Goal: Transaction & Acquisition: Download file/media

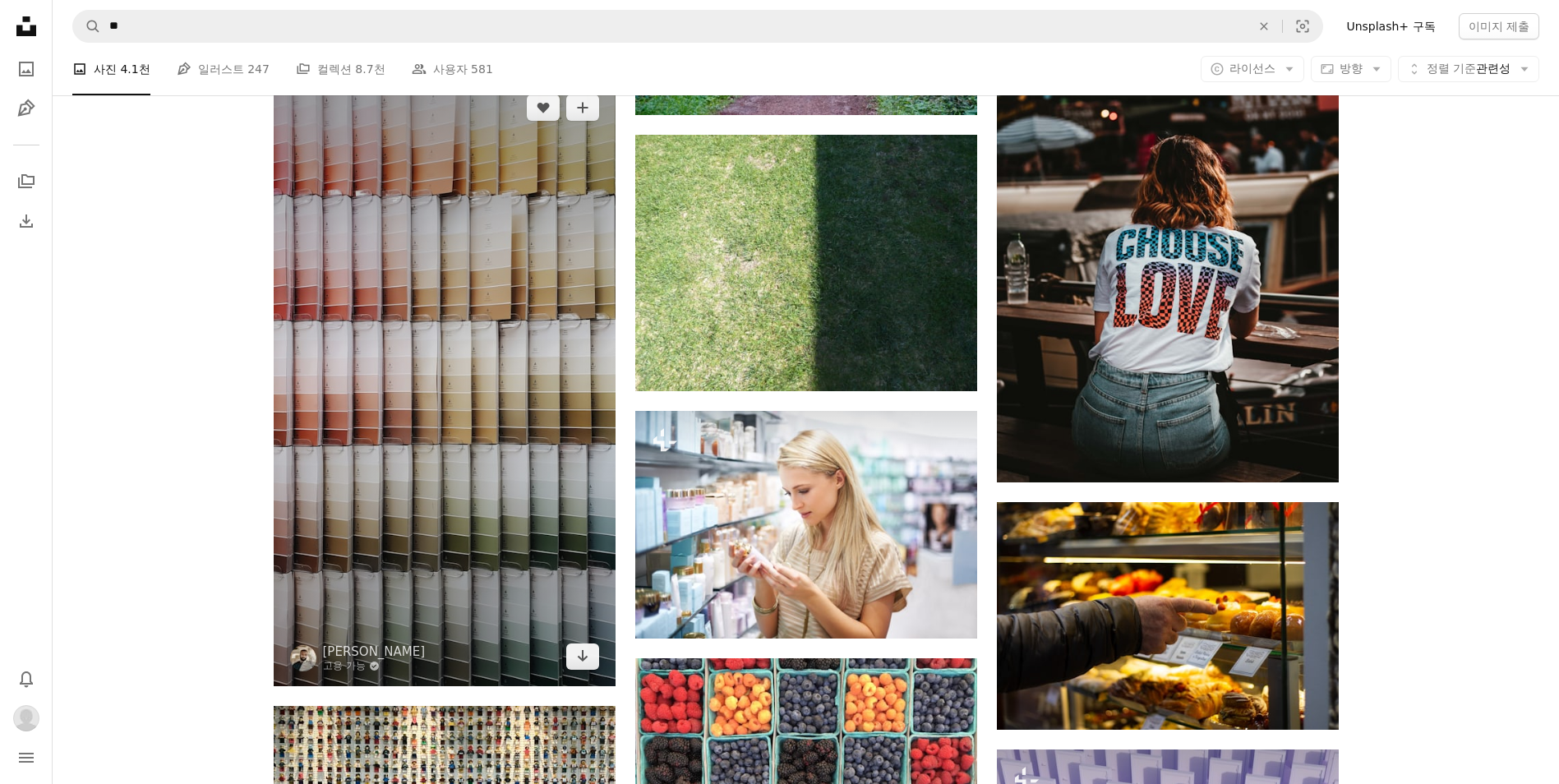
scroll to position [6710, 0]
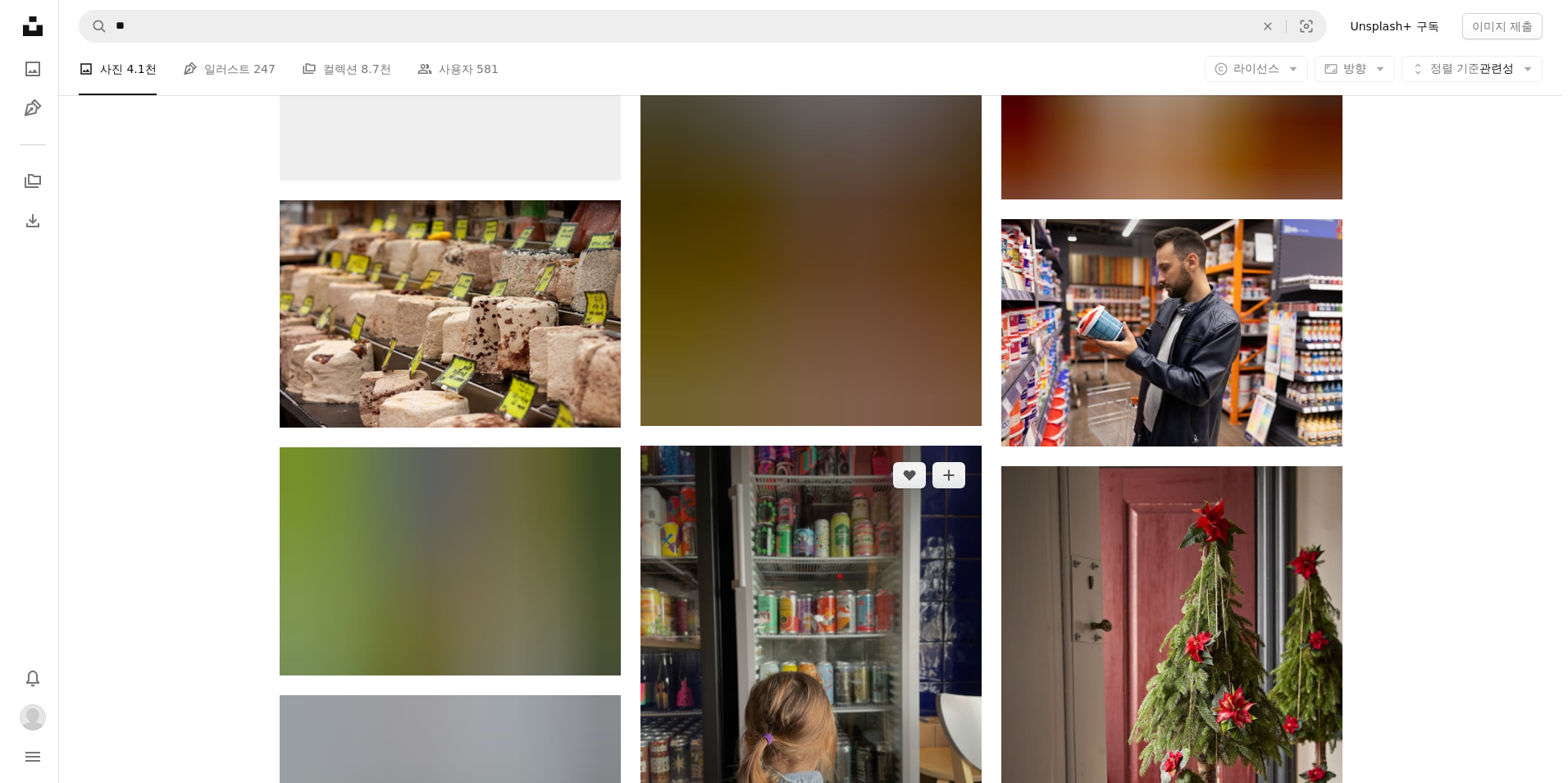
scroll to position [14360, 0]
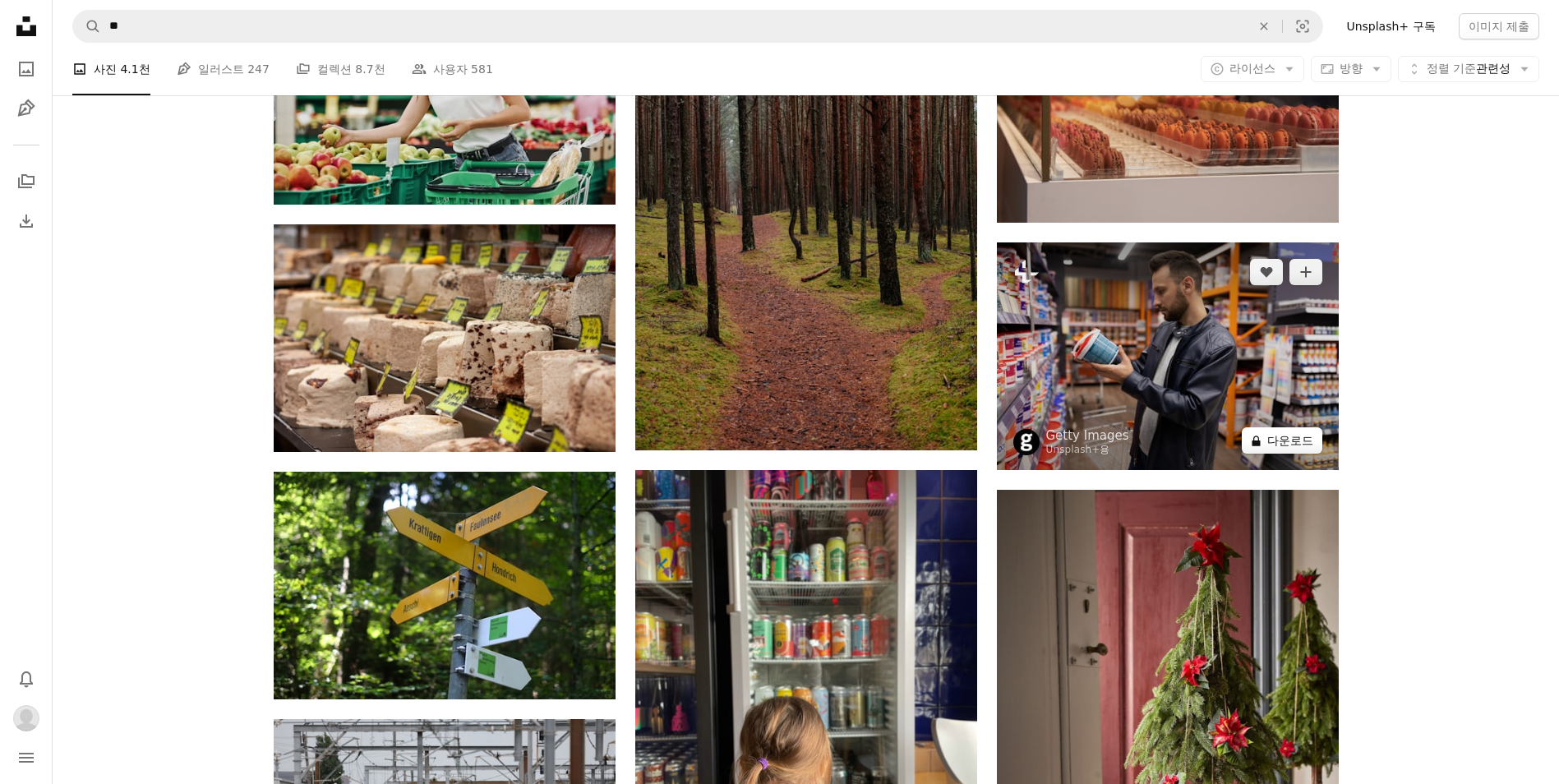
click at [1311, 442] on button "A lock 다운로드" at bounding box center [1282, 440] width 81 height 26
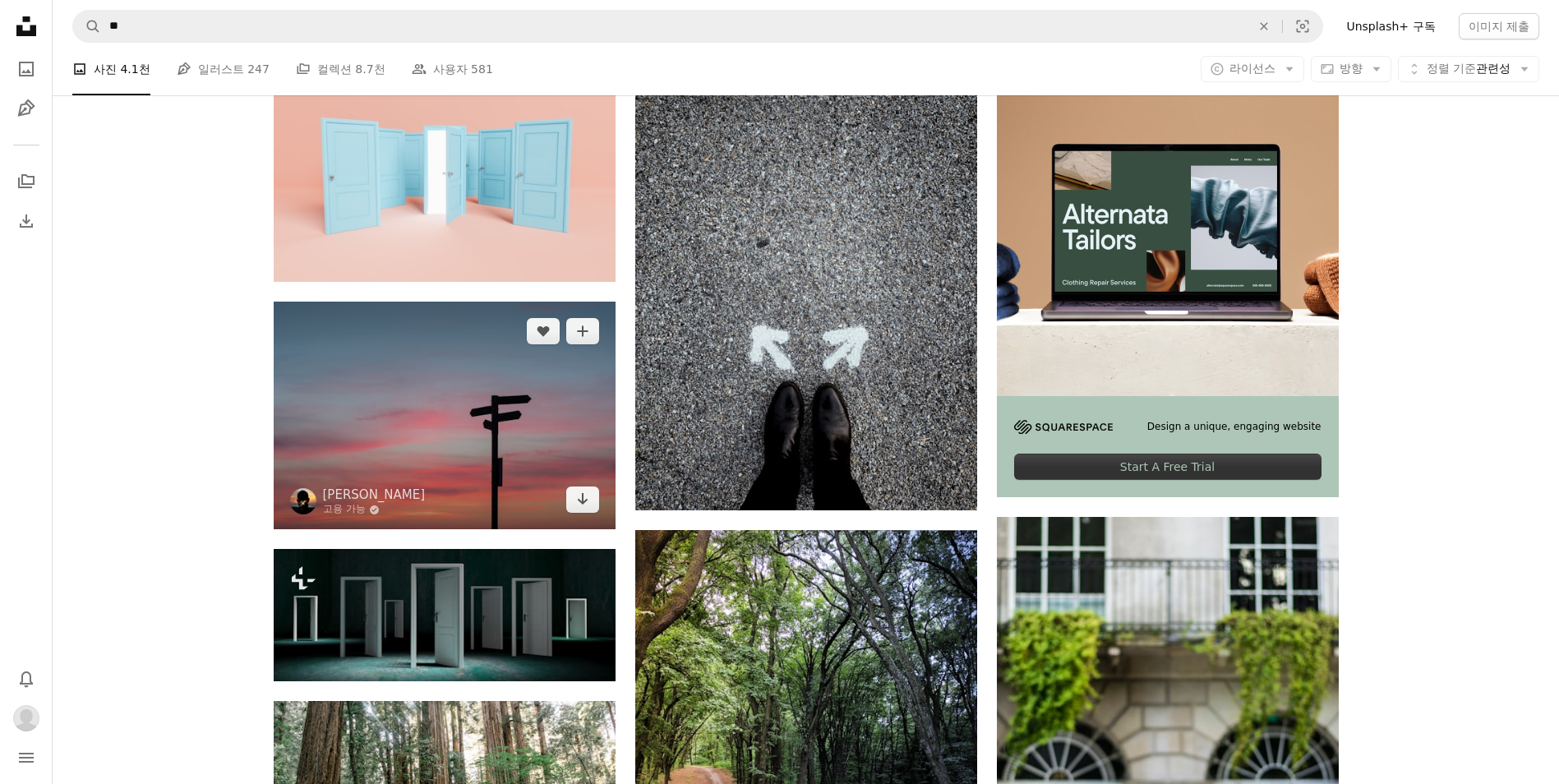
scroll to position [234, 0]
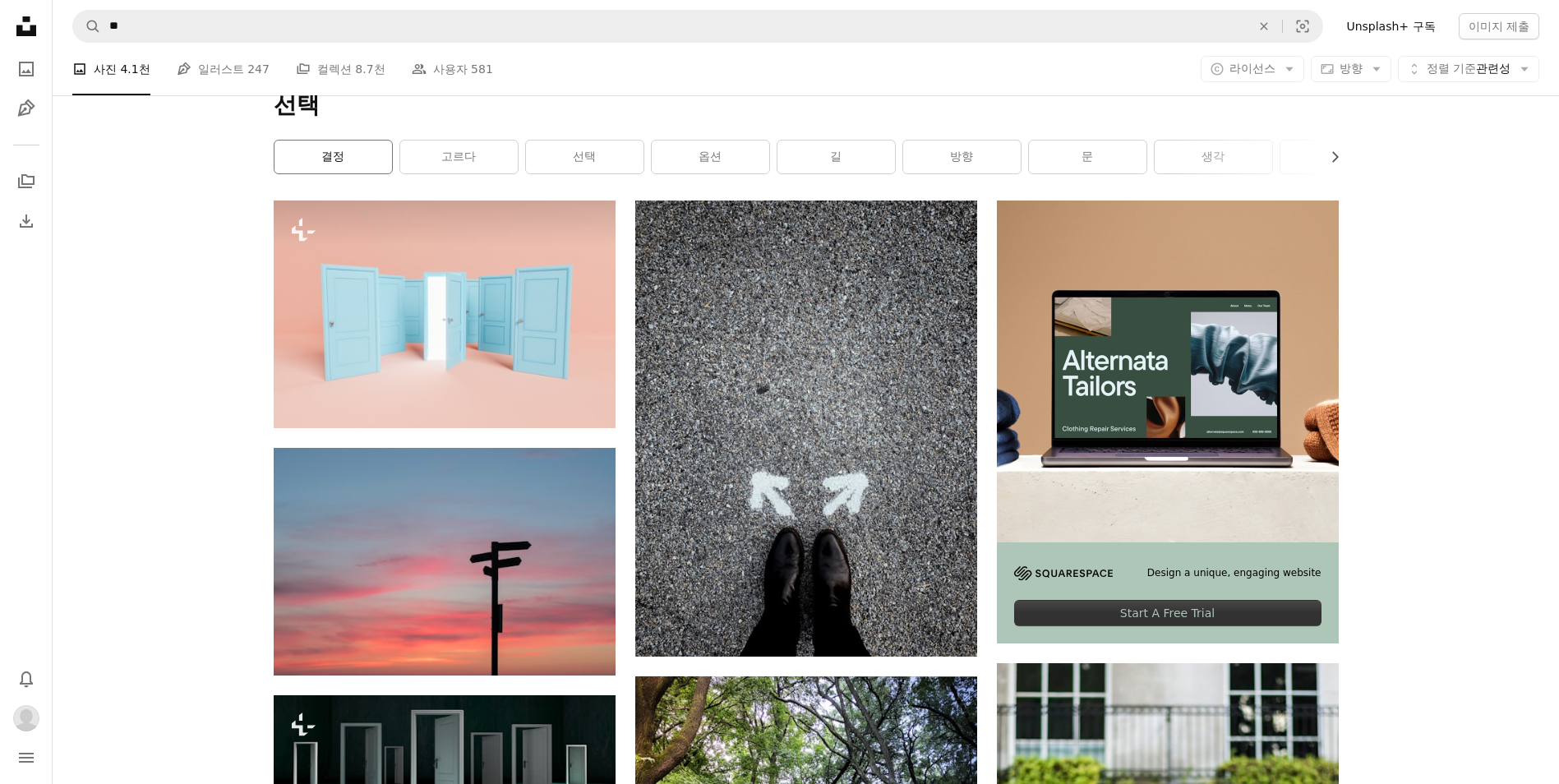
click at [351, 159] on link "결정" at bounding box center [333, 157] width 117 height 33
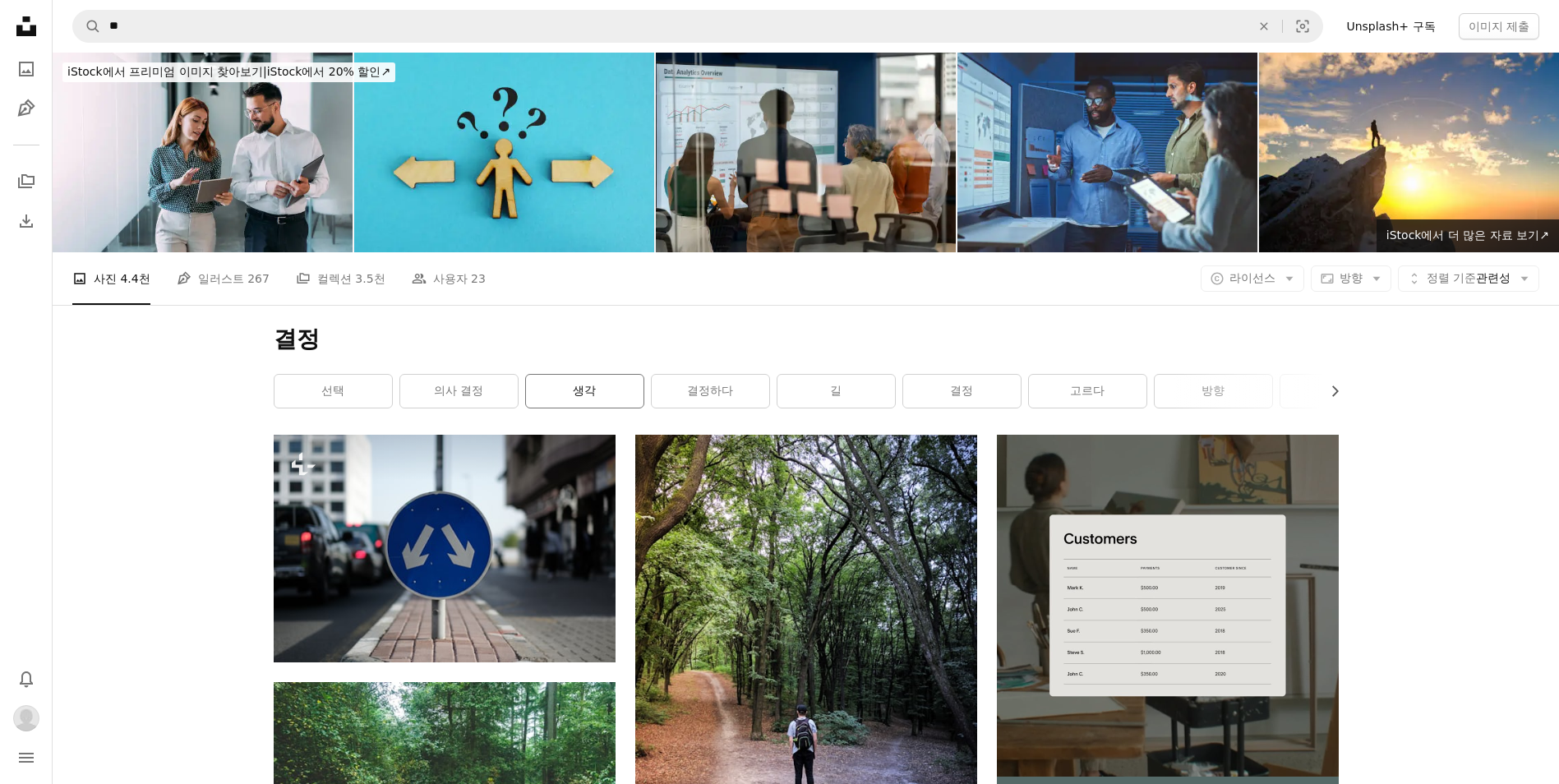
click at [584, 382] on link "생각" at bounding box center [584, 391] width 117 height 33
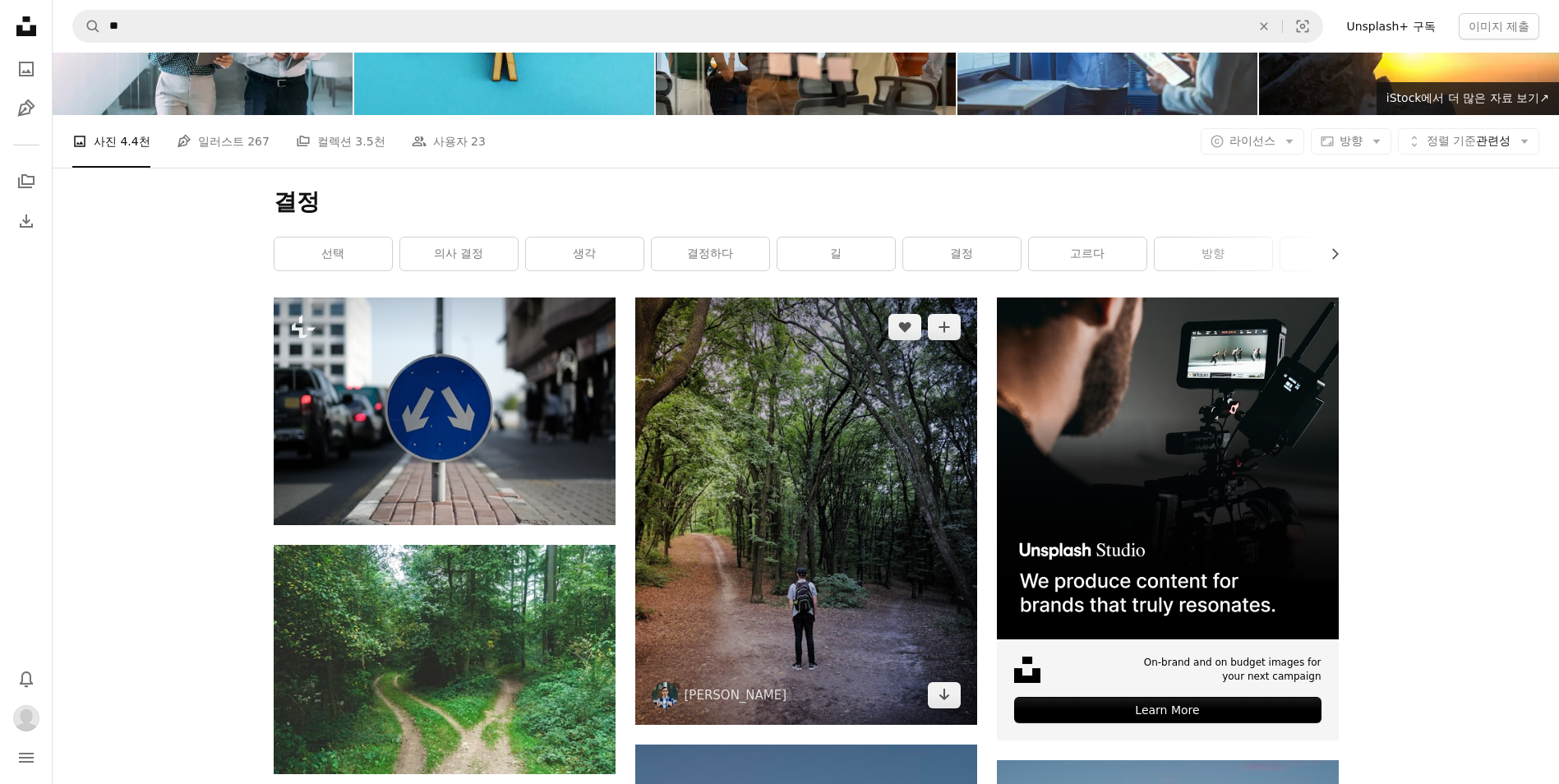
scroll to position [192, 0]
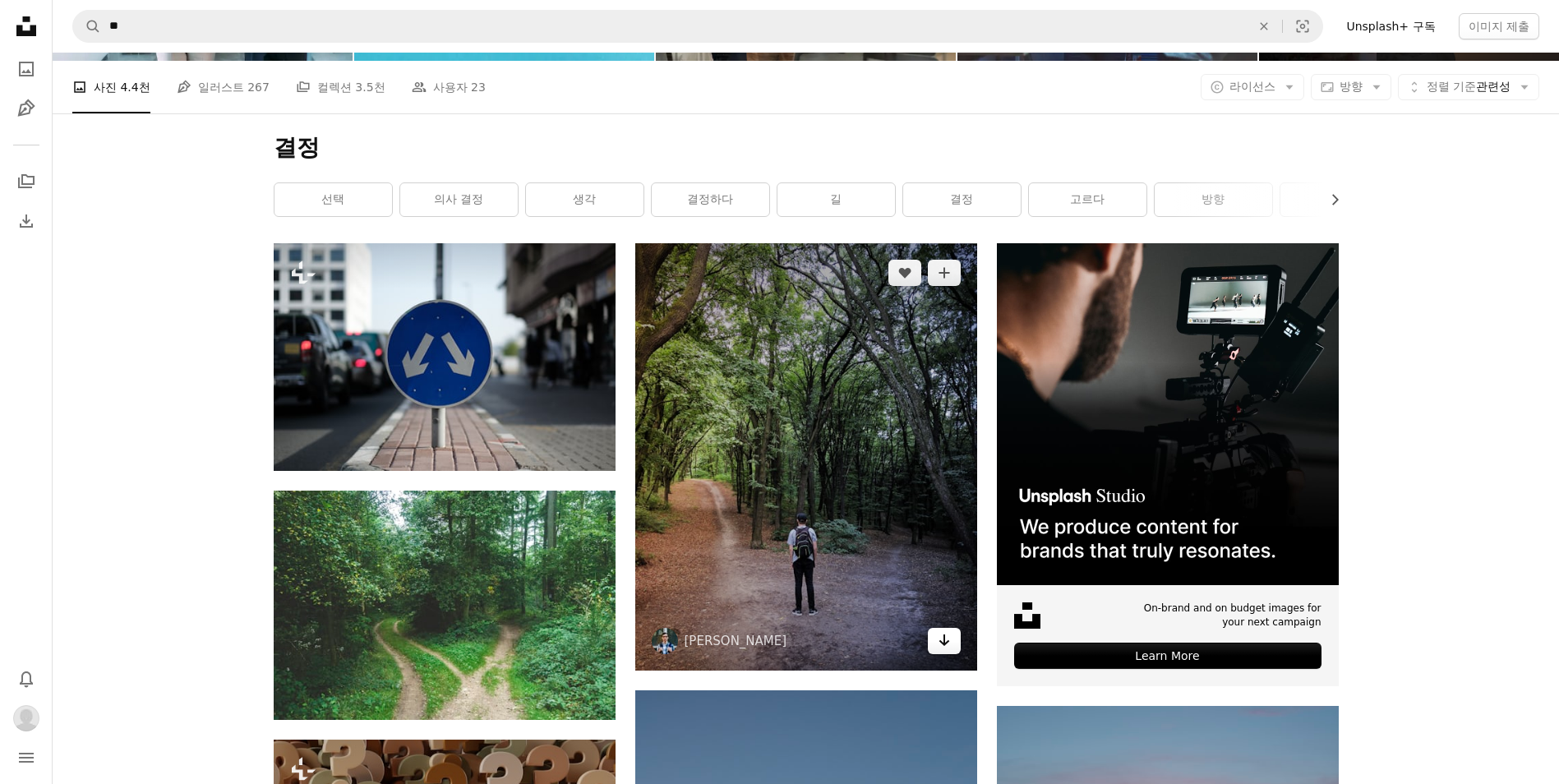
click at [936, 649] on link "Arrow pointing down" at bounding box center [944, 640] width 33 height 26
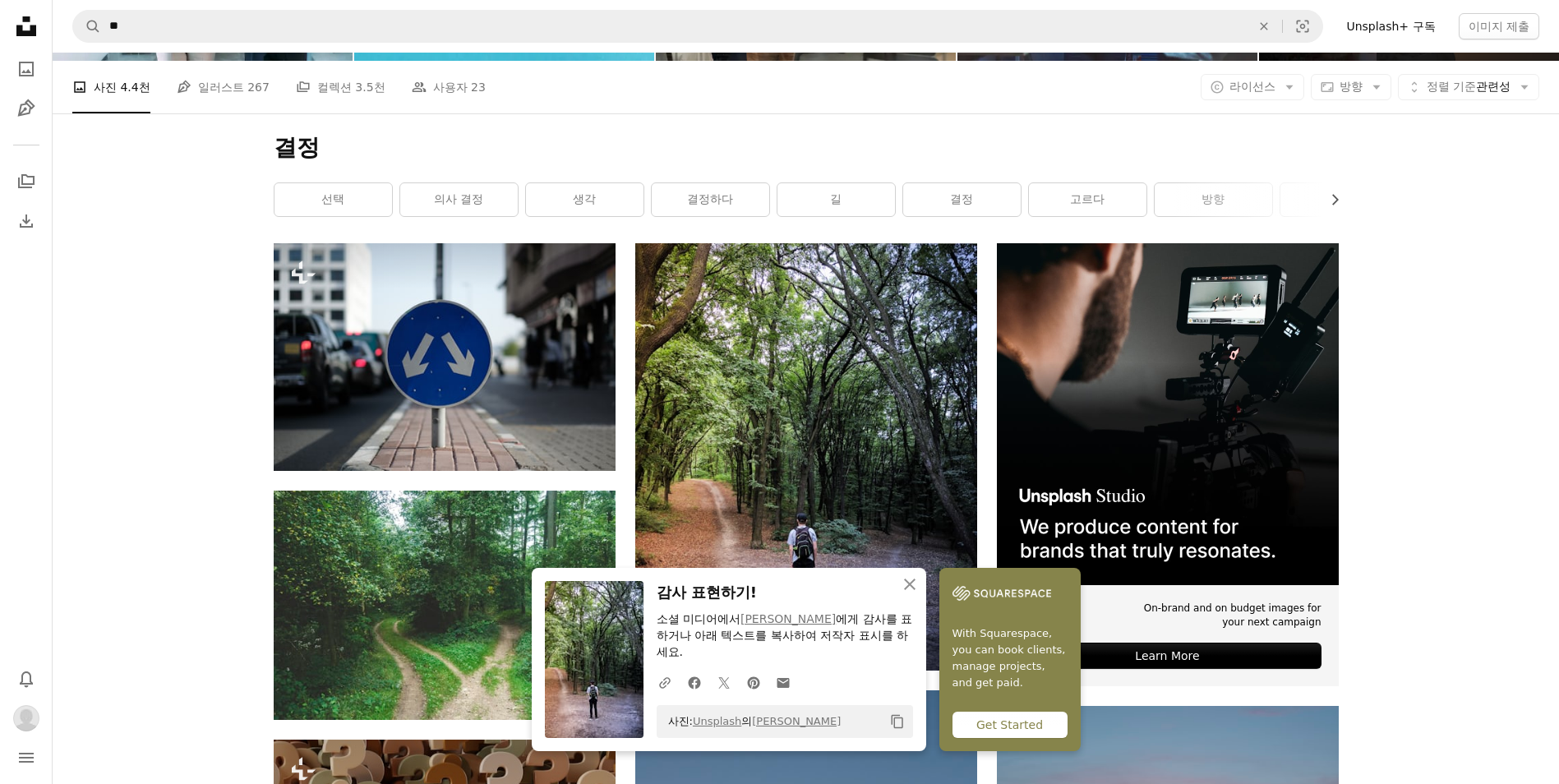
click at [859, 147] on h1 "결정" at bounding box center [806, 148] width 1065 height 30
click at [1235, 208] on link "방향" at bounding box center [1213, 200] width 117 height 33
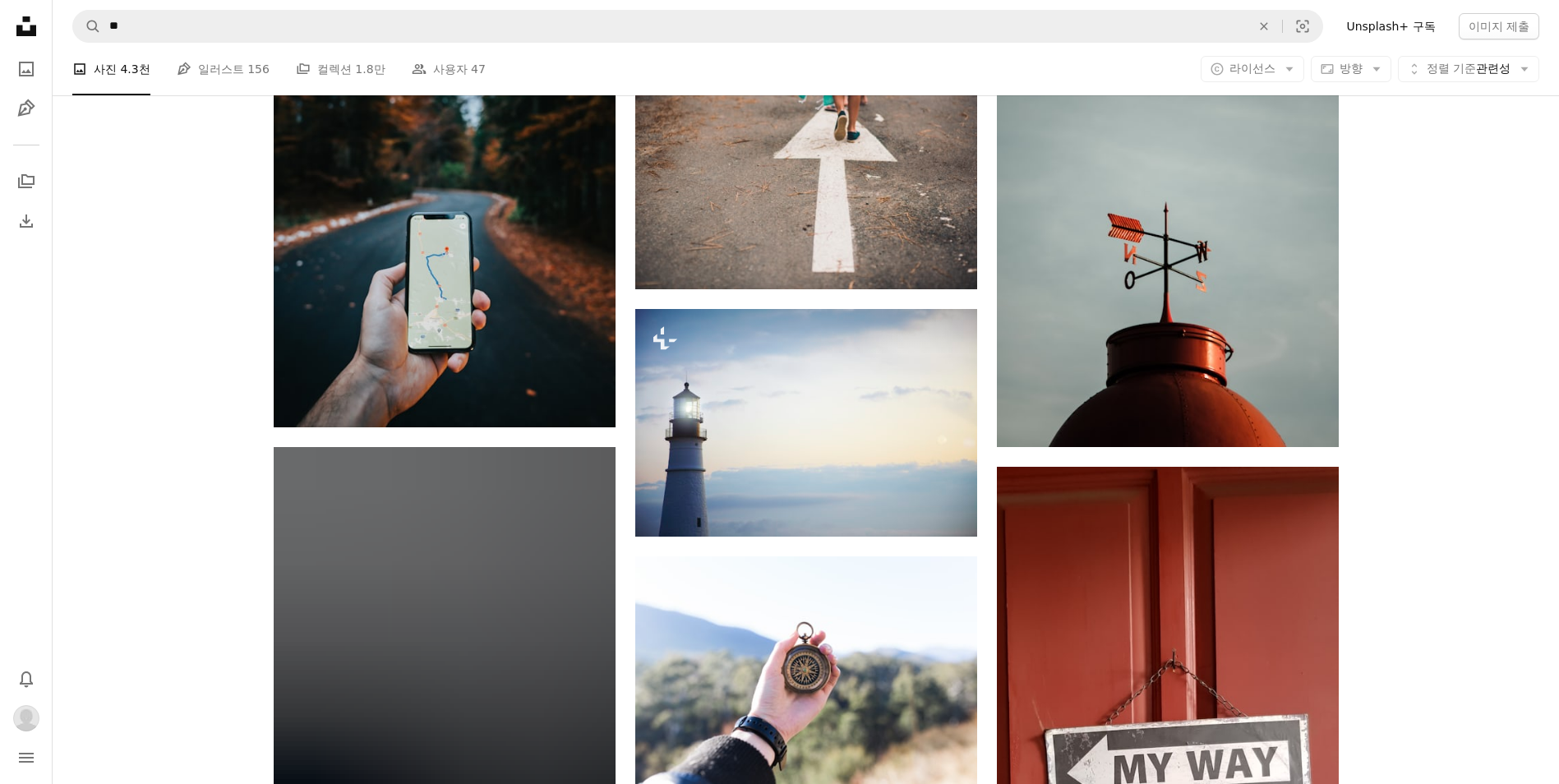
scroll to position [2109, 0]
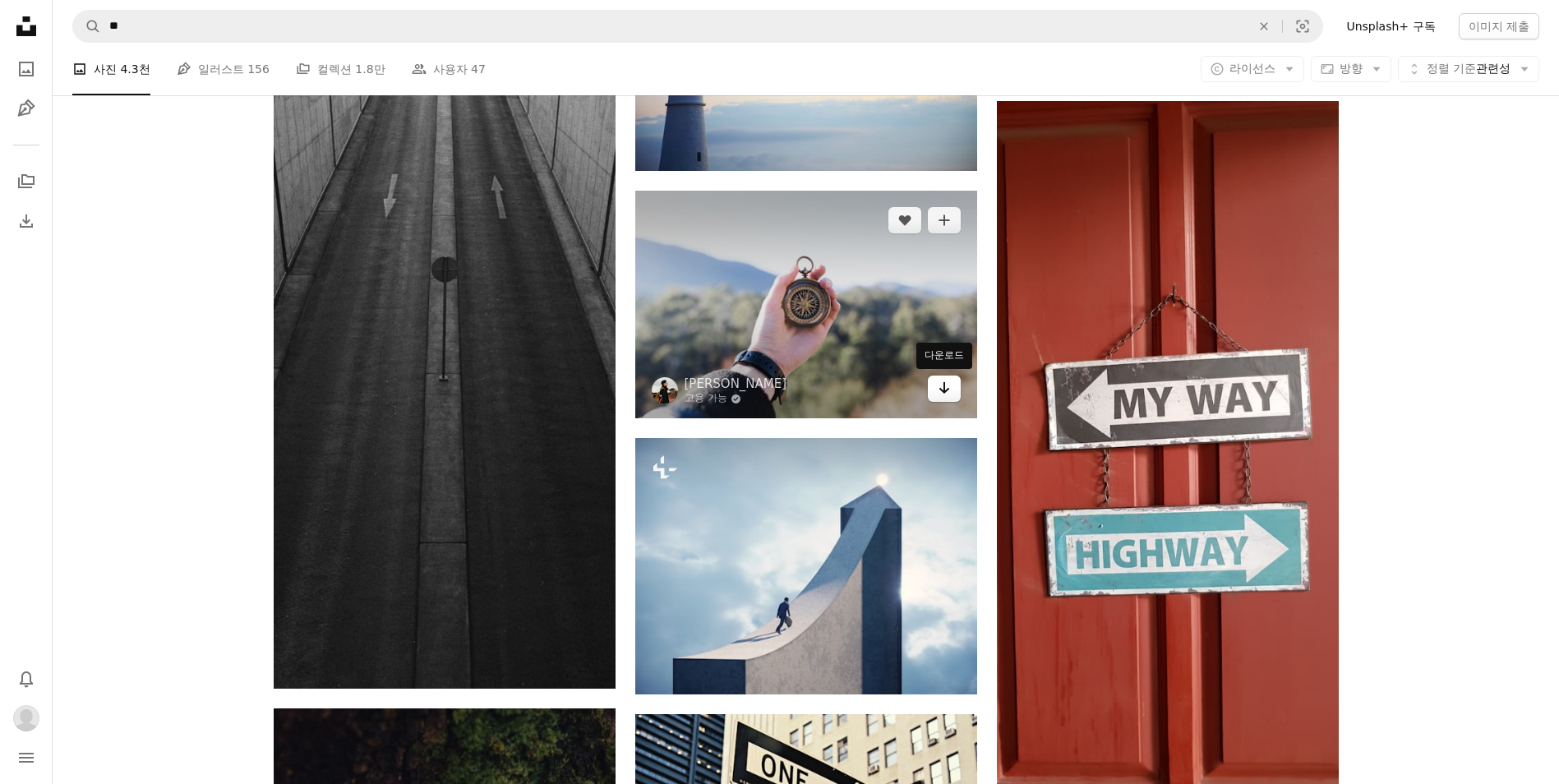
click at [950, 390] on link "Arrow pointing down" at bounding box center [944, 388] width 33 height 26
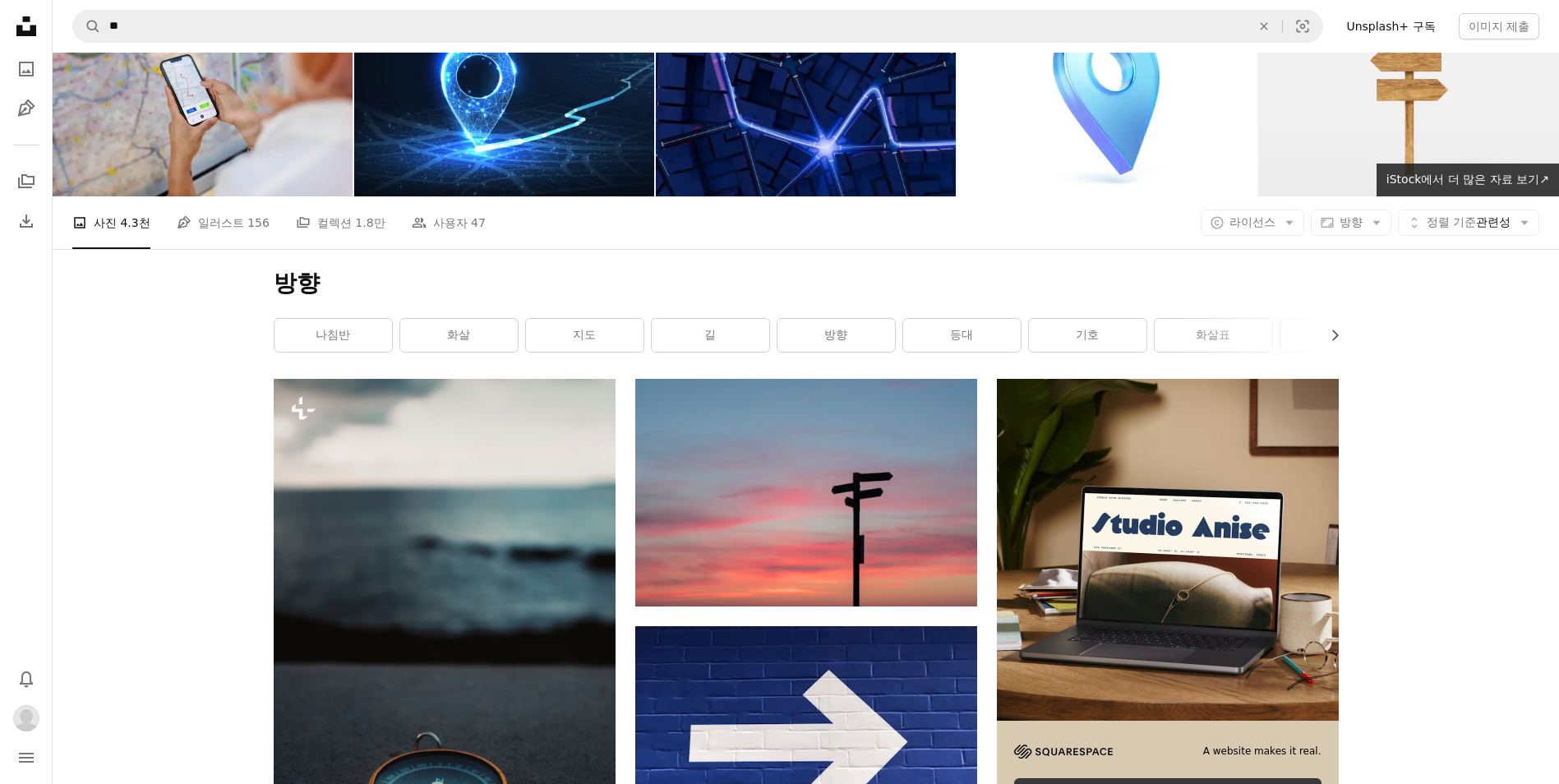
scroll to position [0, 0]
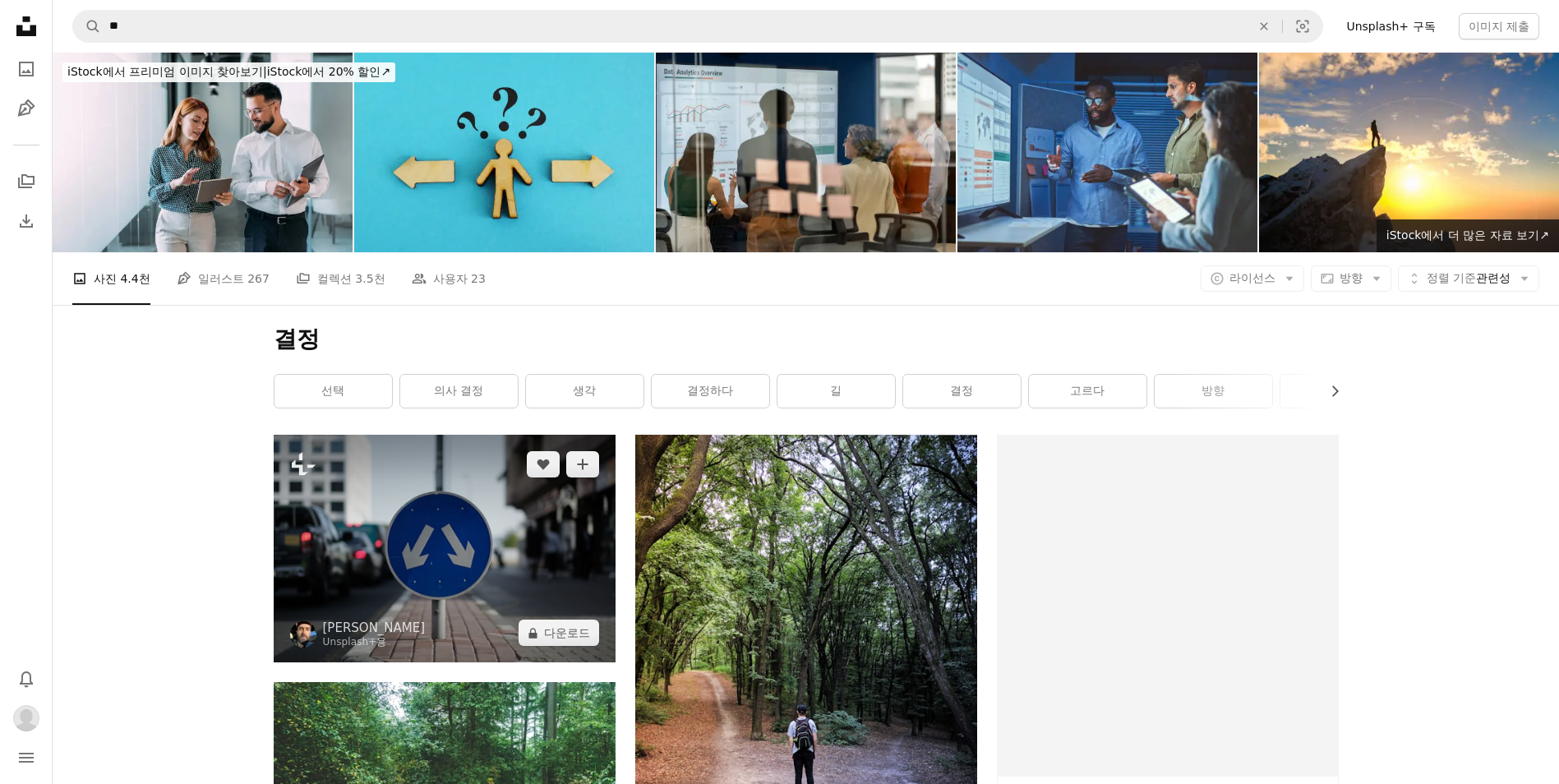
scroll to position [192, 0]
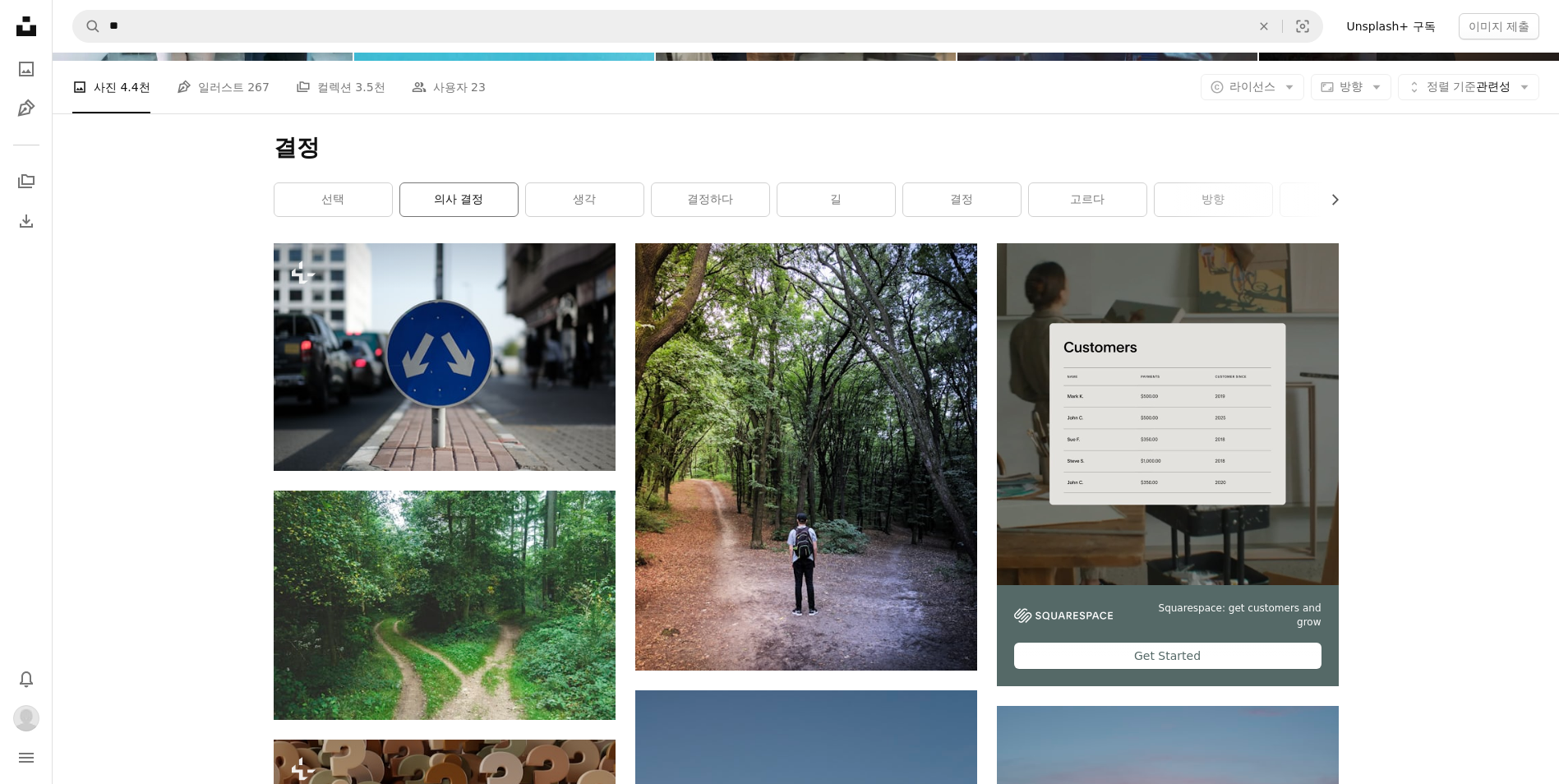
click at [467, 211] on link "의사 결정" at bounding box center [458, 200] width 117 height 33
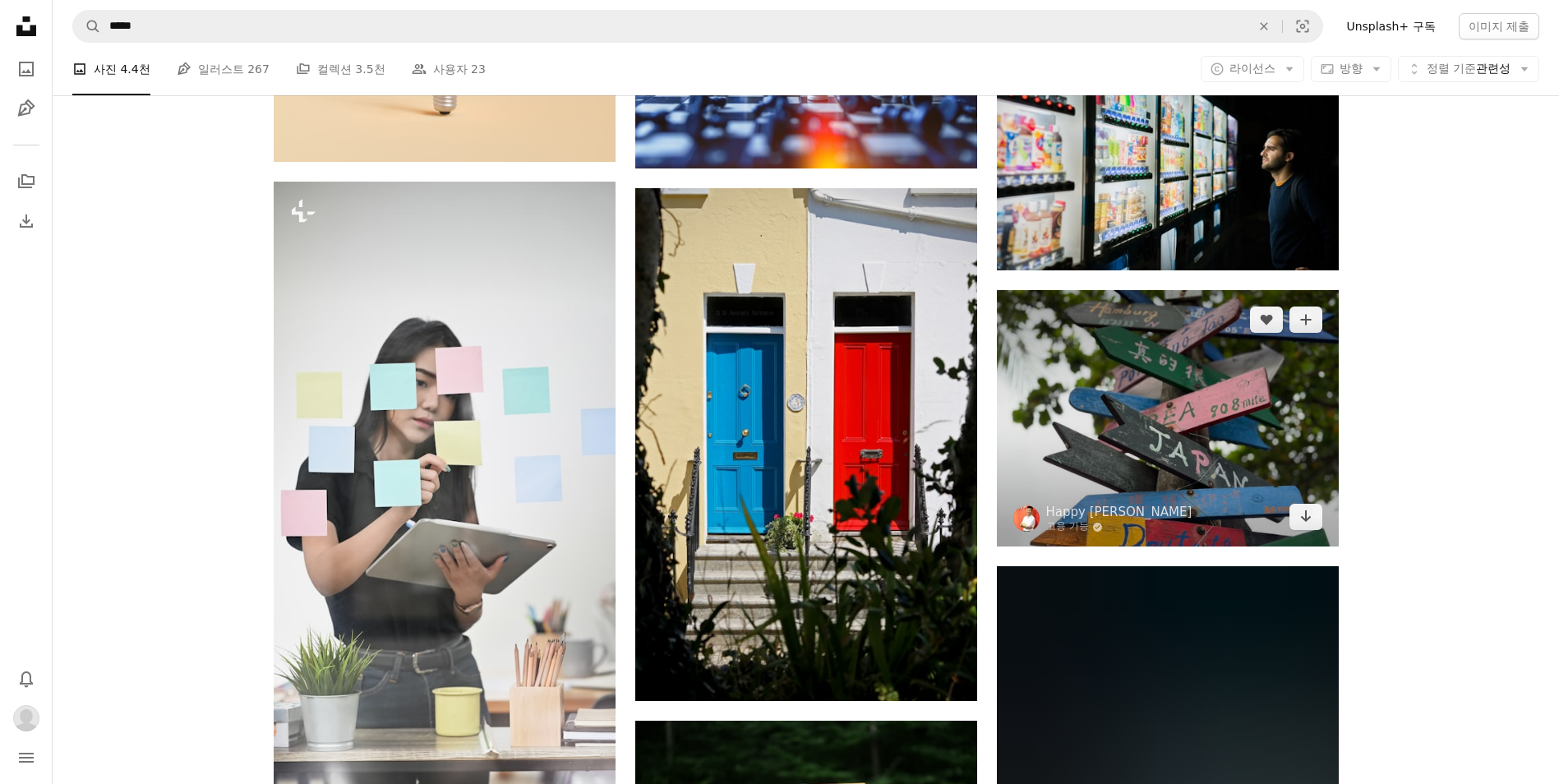
scroll to position [2300, 0]
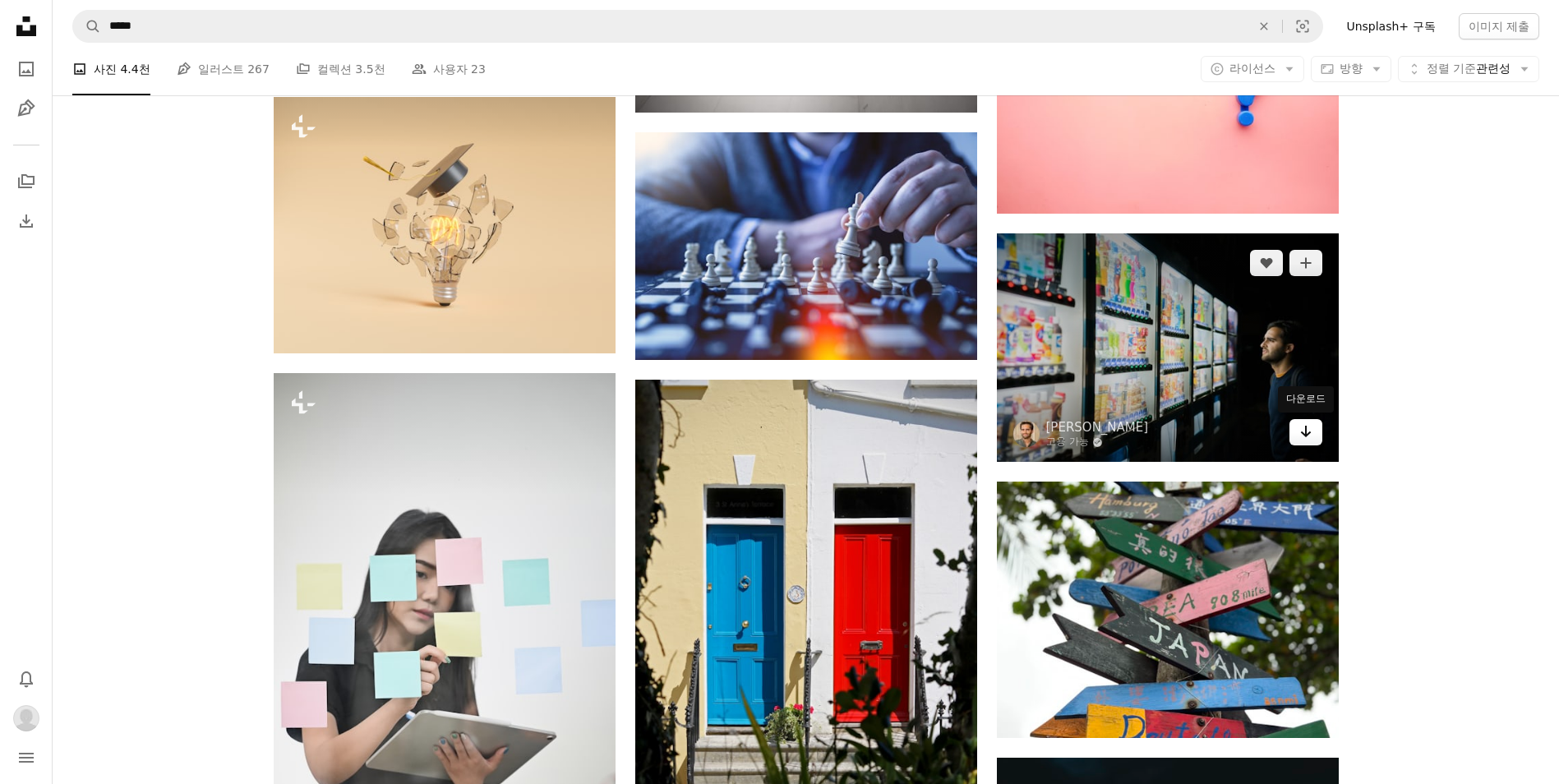
click at [1319, 441] on link "Arrow pointing down" at bounding box center [1306, 432] width 33 height 26
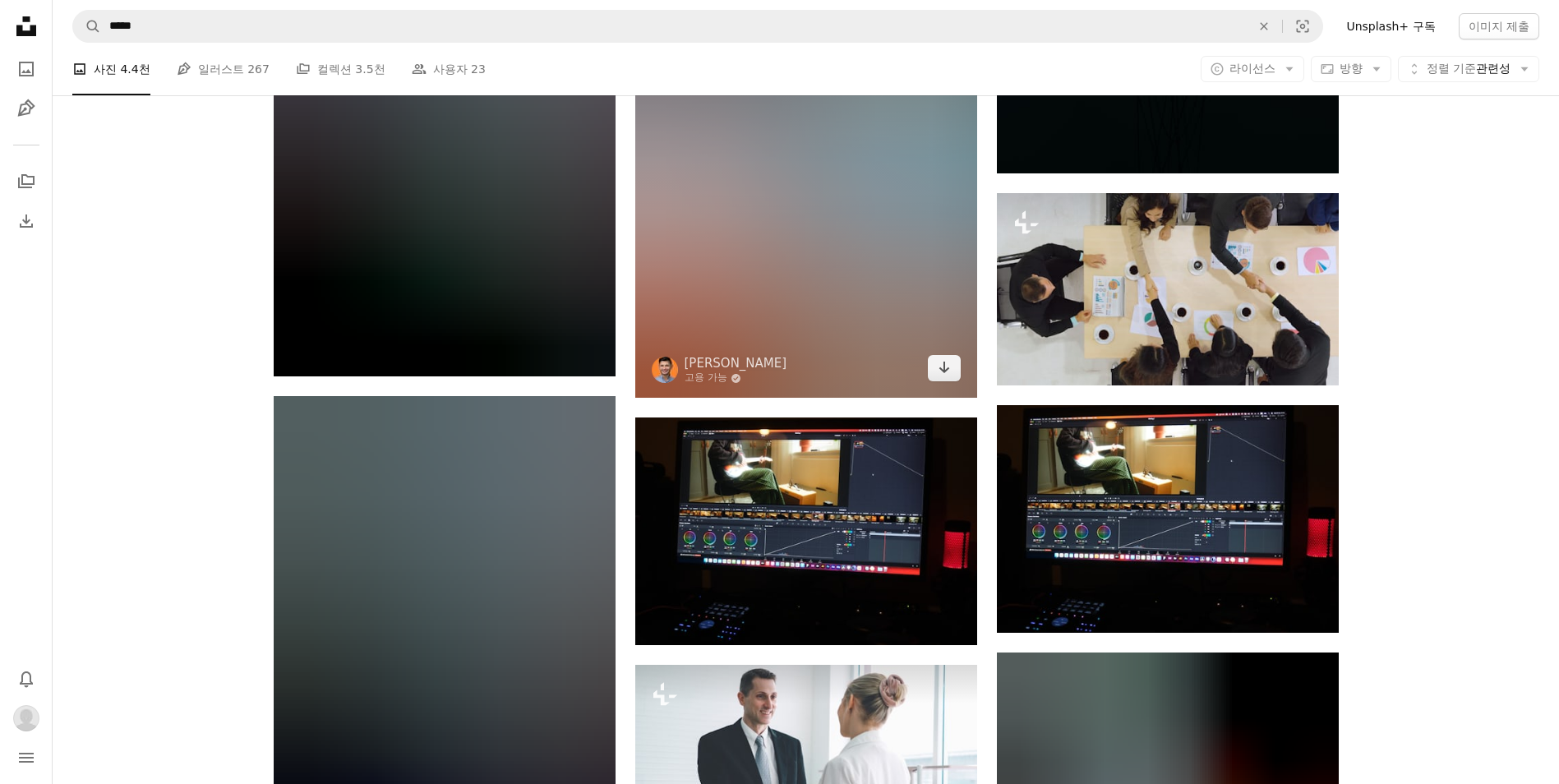
scroll to position [14570, 0]
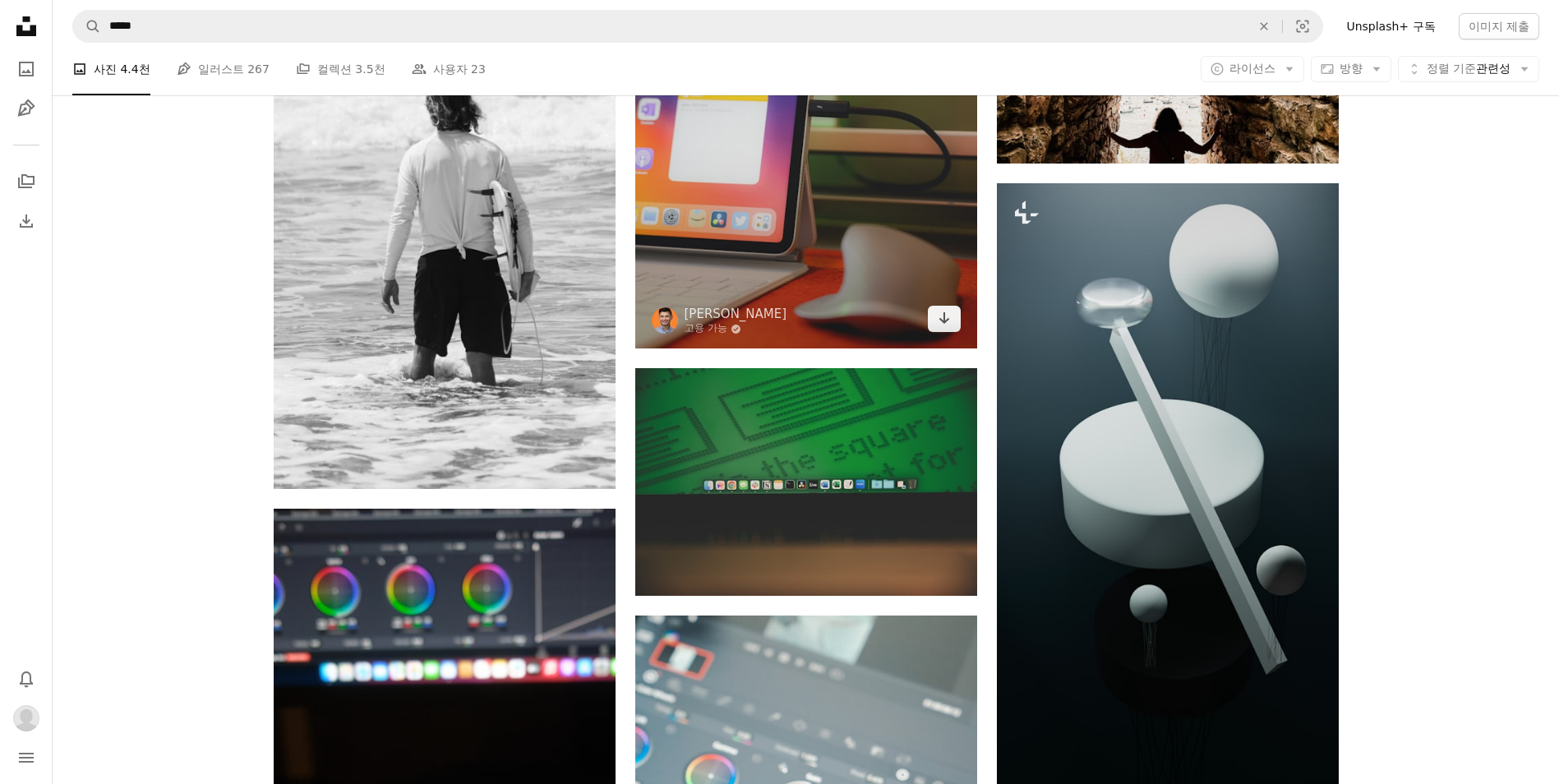
drag, startPoint x: 629, startPoint y: -61, endPoint x: 716, endPoint y: -61, distance: 87.0
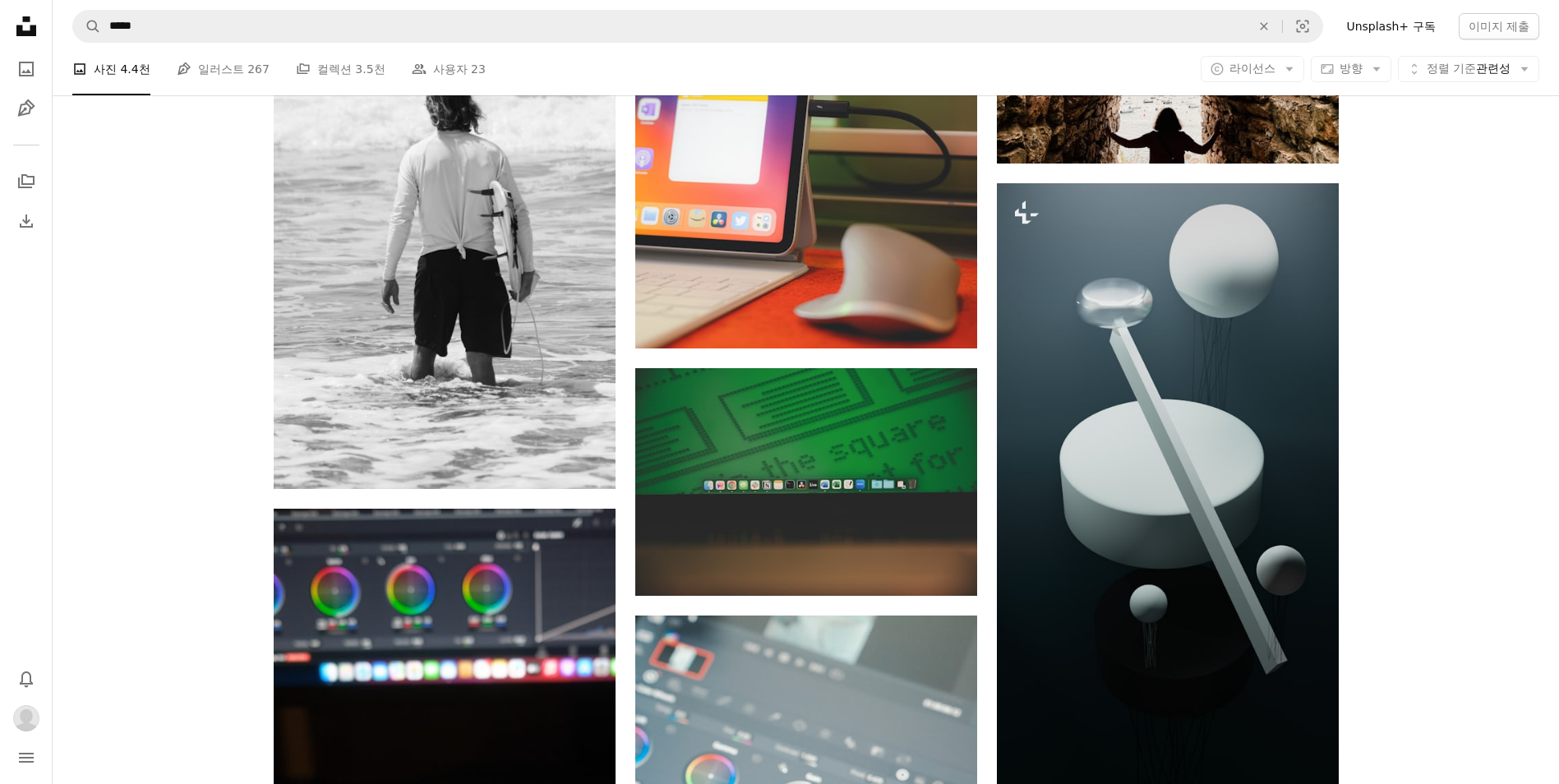
drag, startPoint x: 716, startPoint y: -61, endPoint x: 113, endPoint y: 508, distance: 829.1
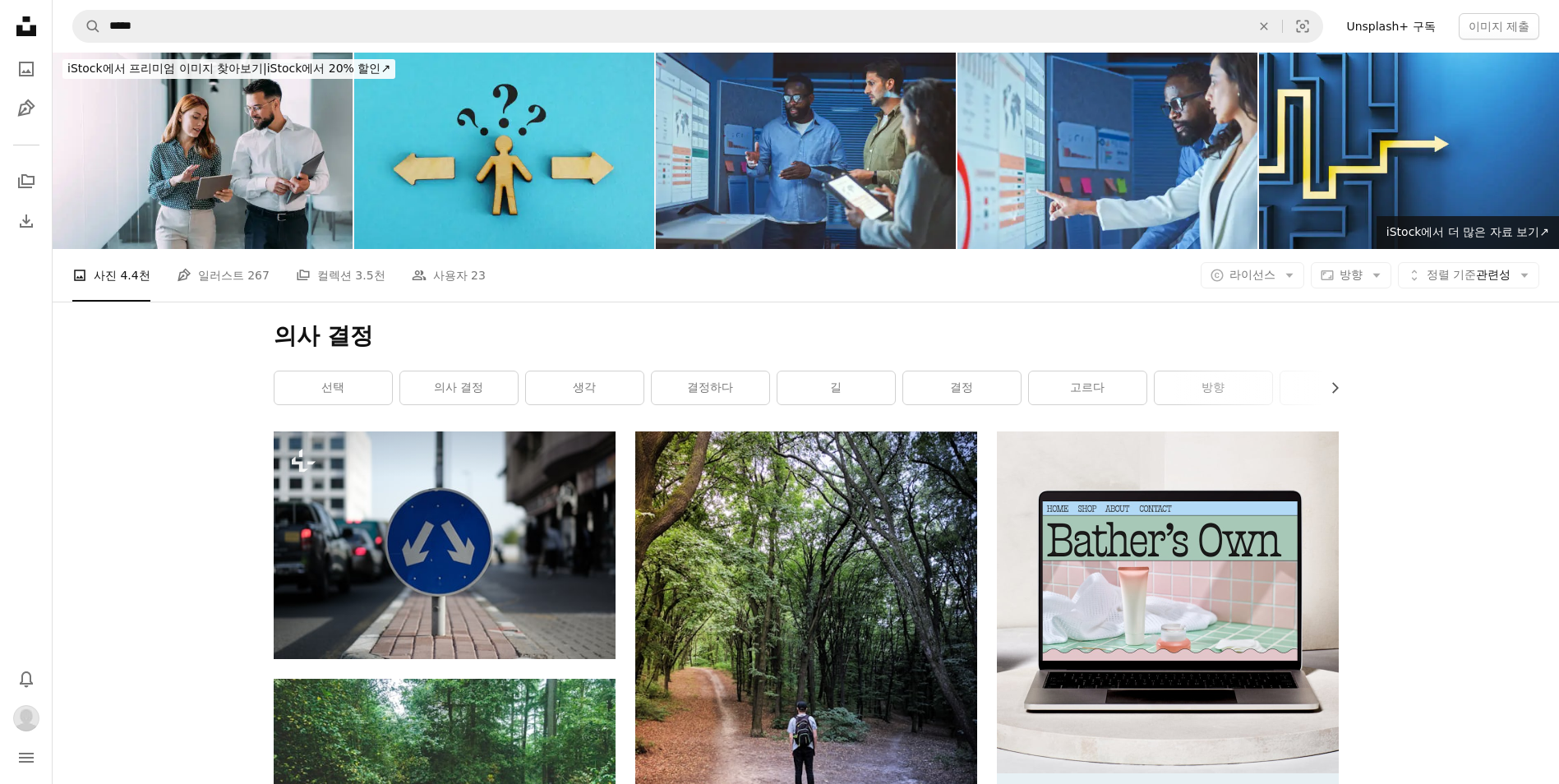
scroll to position [0, 0]
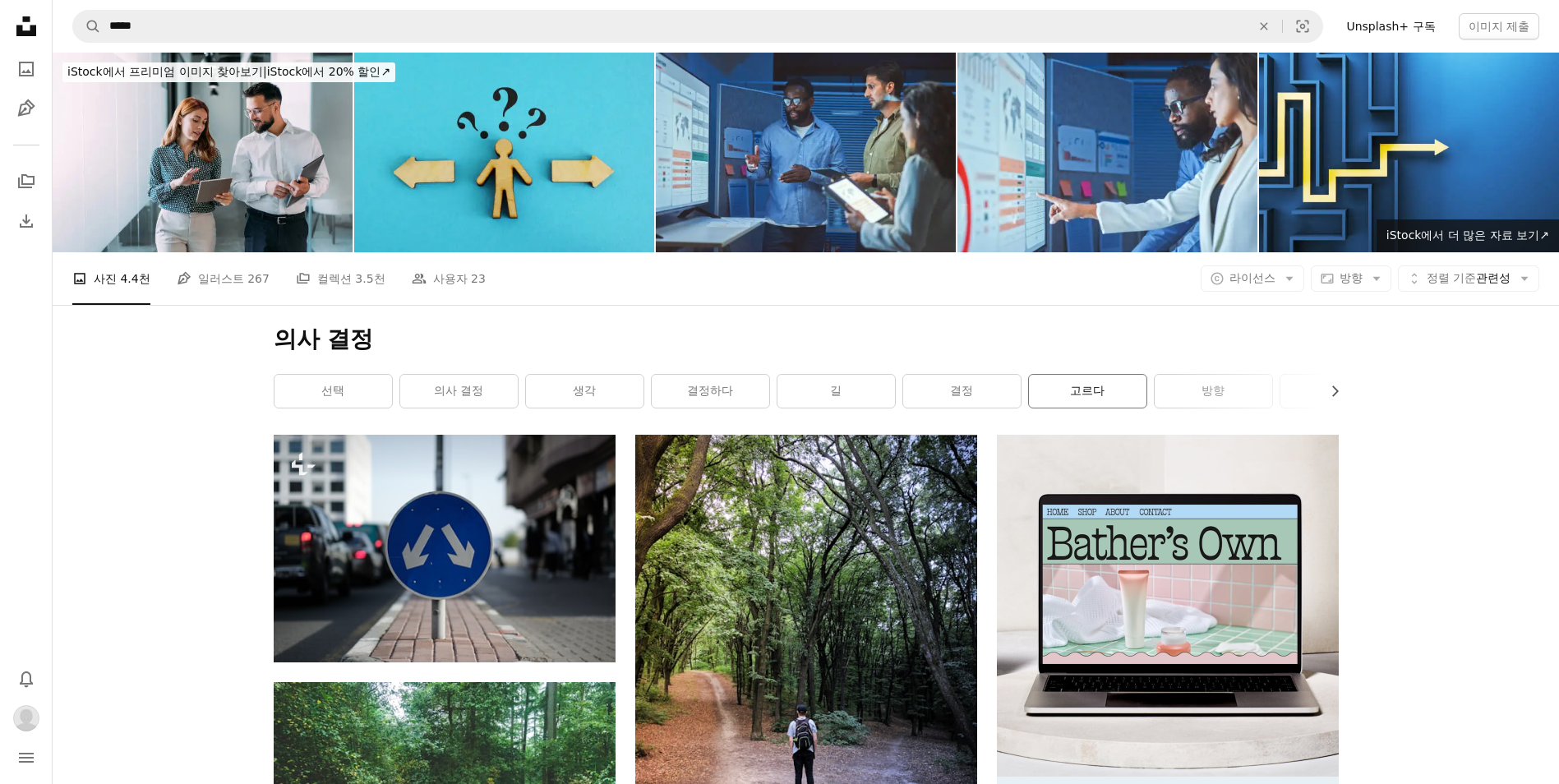
click at [1094, 397] on link "고르다" at bounding box center [1087, 391] width 117 height 33
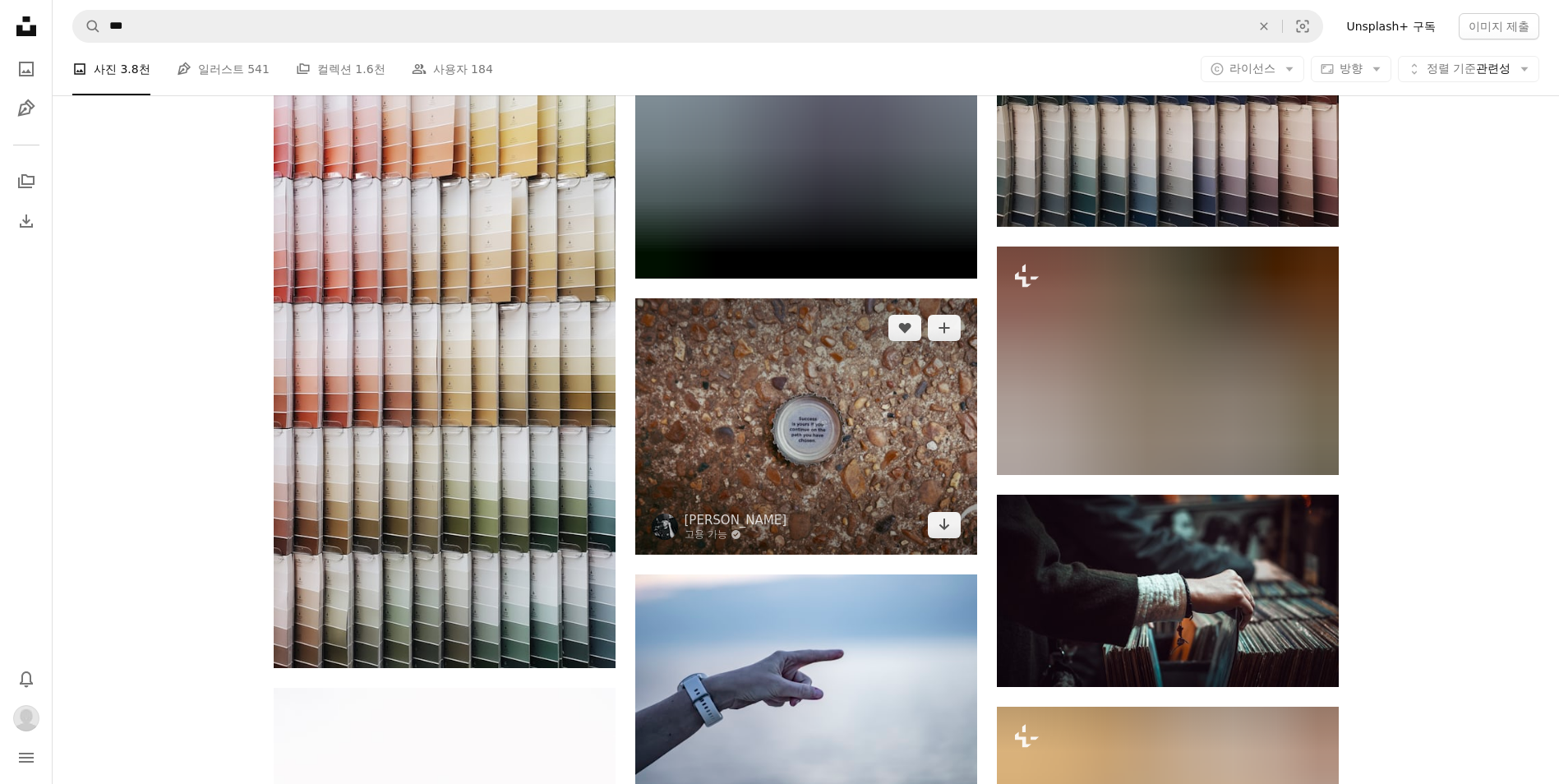
scroll to position [2109, 0]
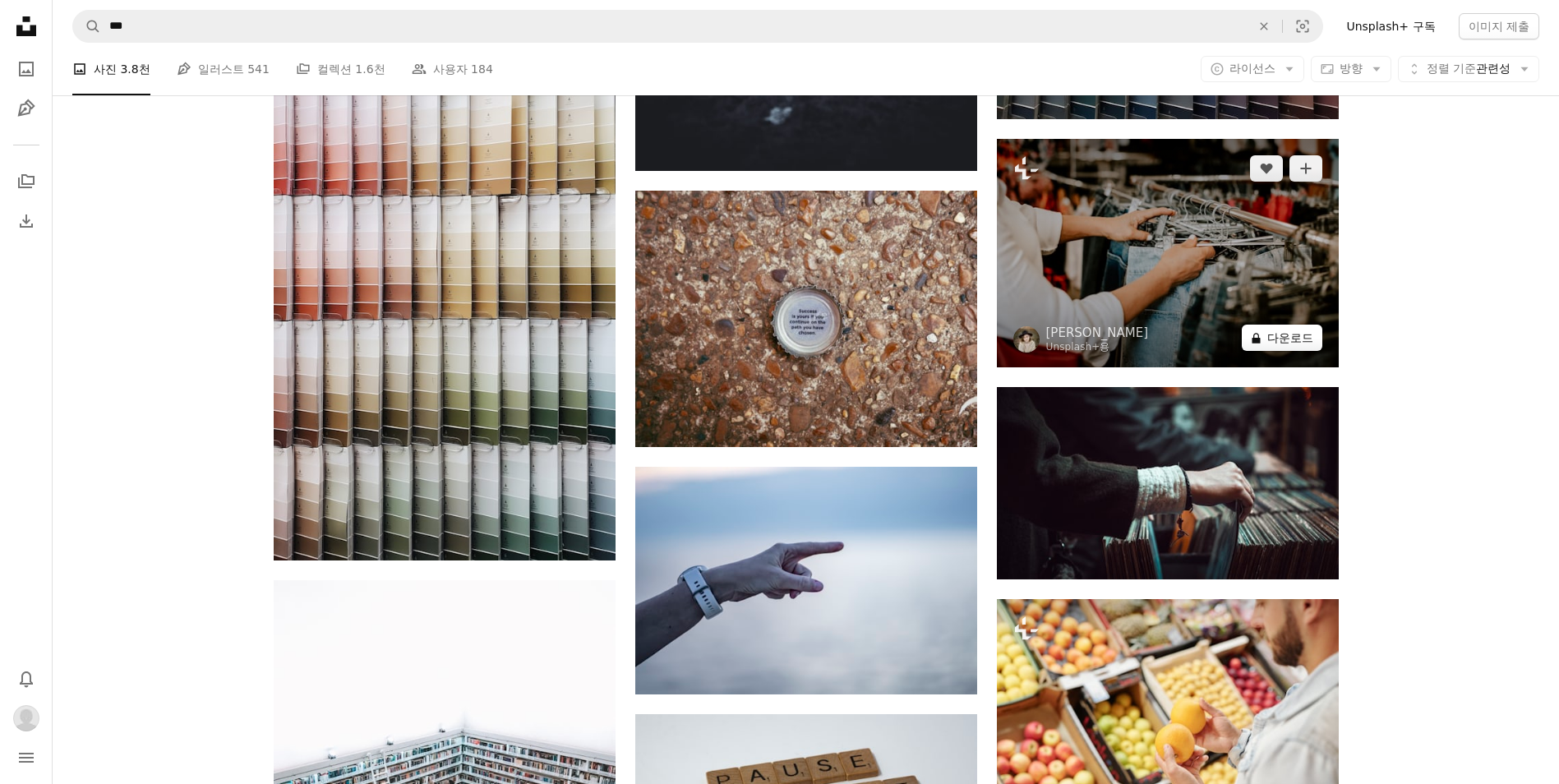
click at [1263, 348] on button "A lock 다운로드" at bounding box center [1282, 337] width 81 height 26
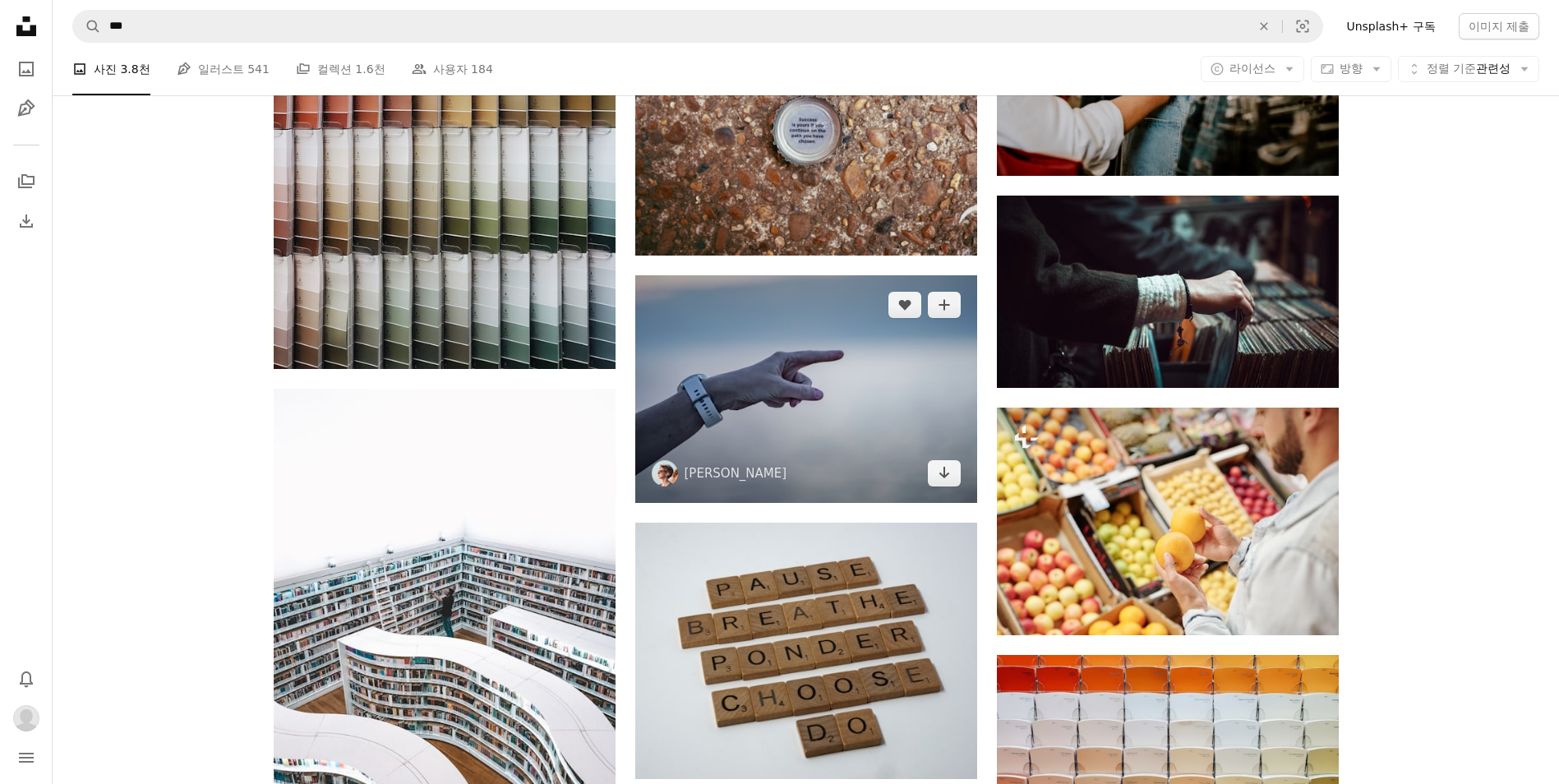
scroll to position [2492, 0]
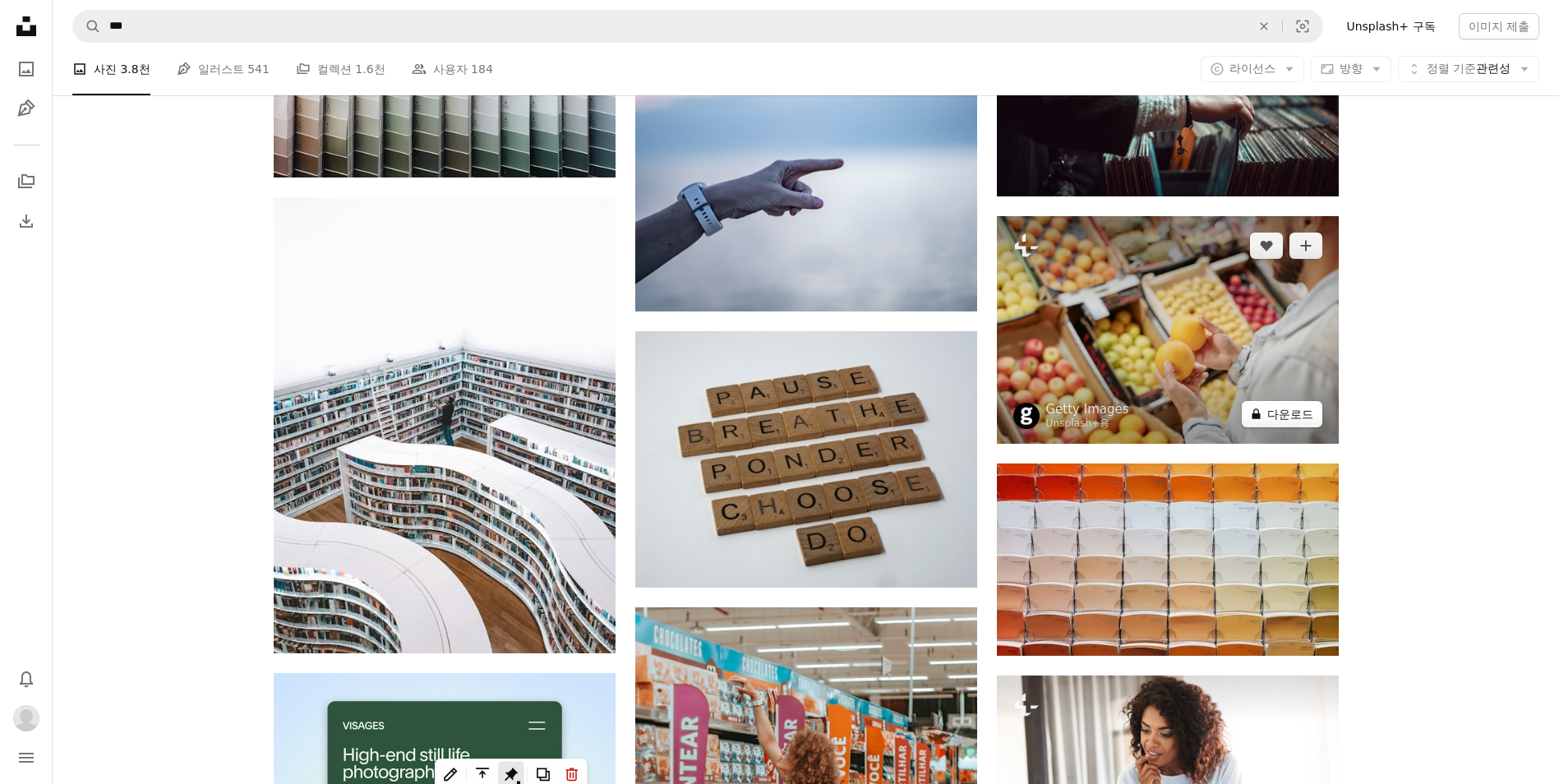
click at [1280, 417] on button "A lock 다운로드" at bounding box center [1282, 413] width 81 height 26
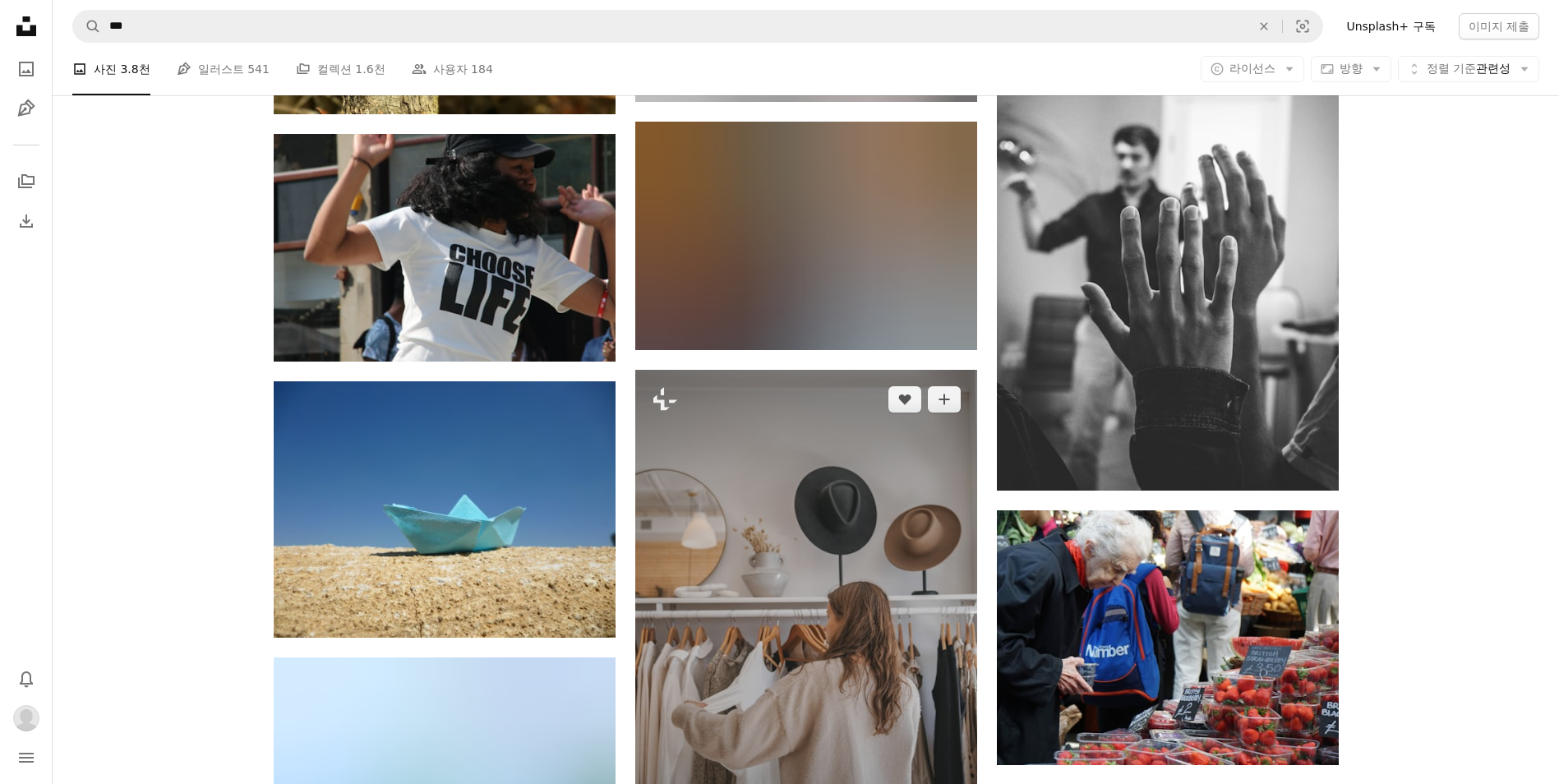
scroll to position [4217, 0]
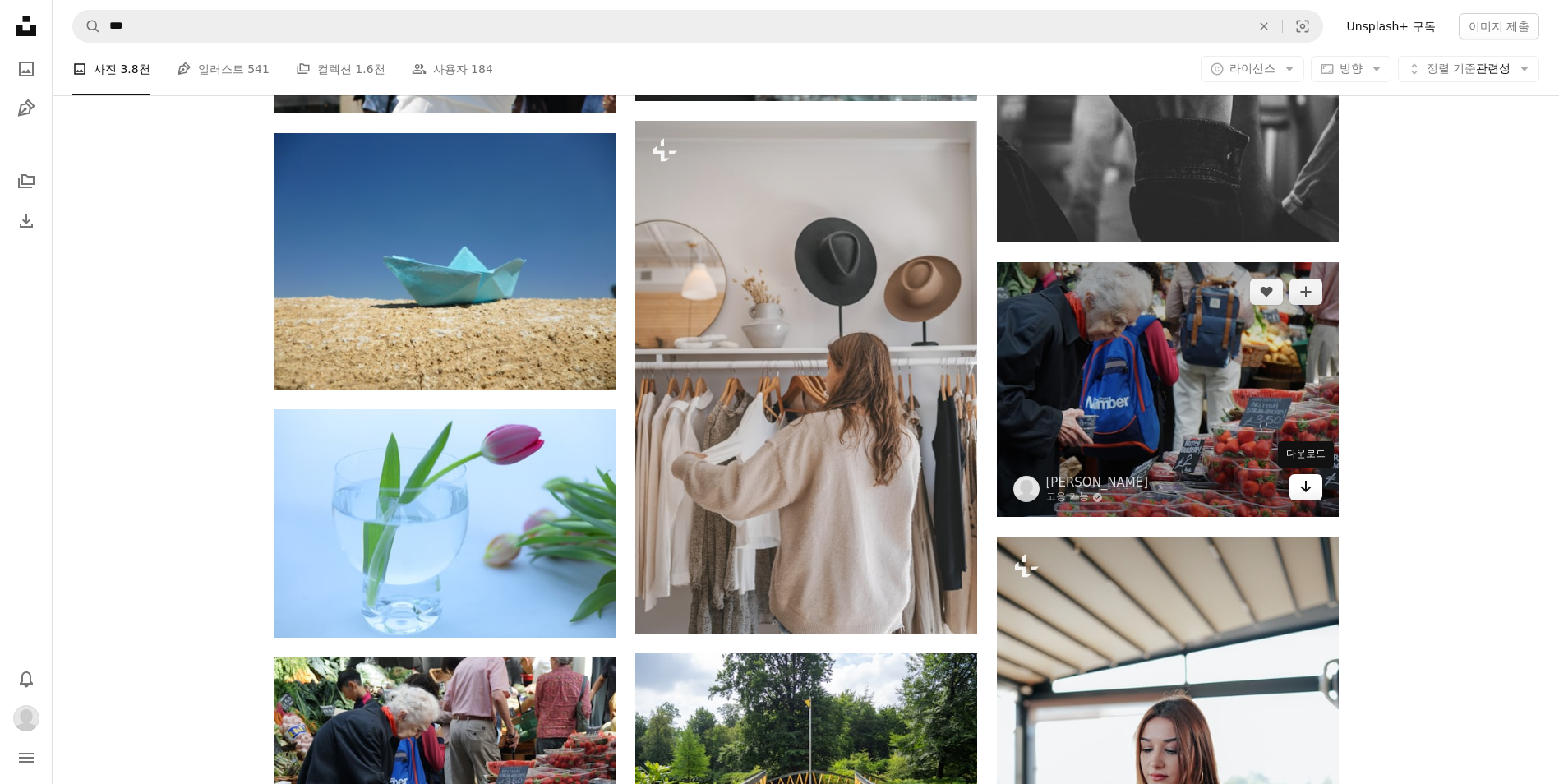
click at [1301, 484] on icon "Arrow pointing down" at bounding box center [1306, 487] width 13 height 20
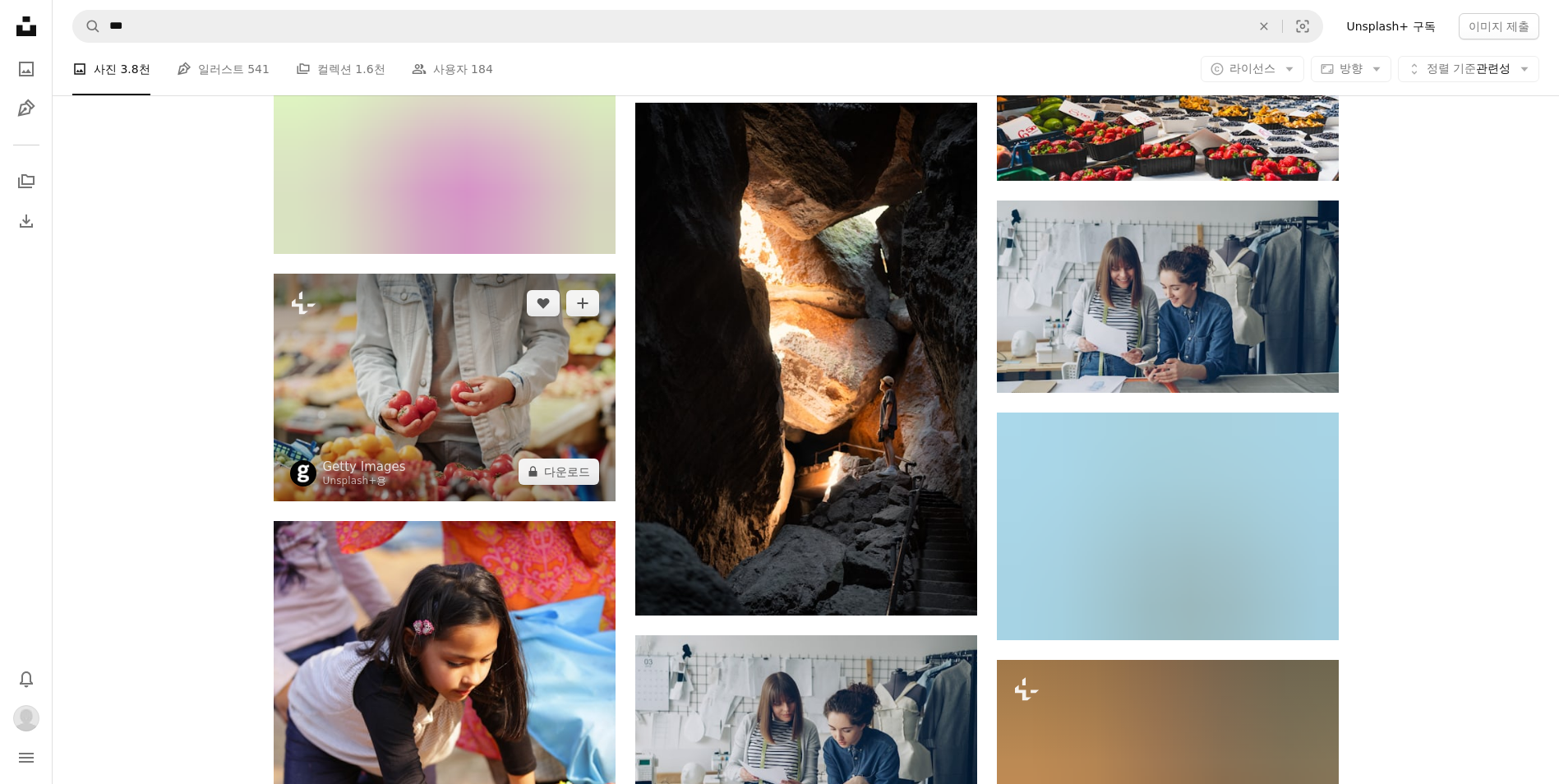
scroll to position [8052, 0]
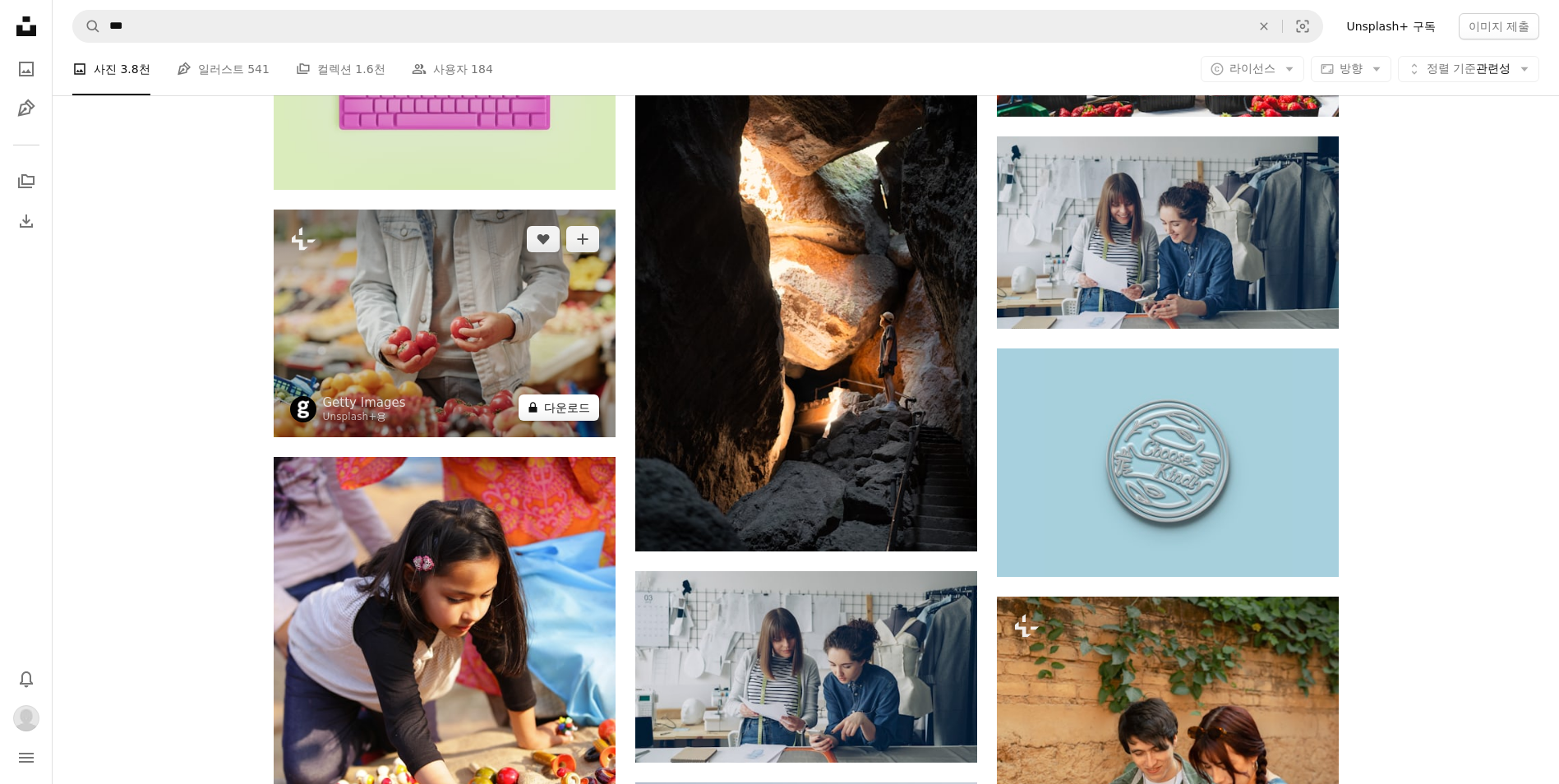
click at [567, 408] on button "A lock 다운로드" at bounding box center [559, 407] width 81 height 26
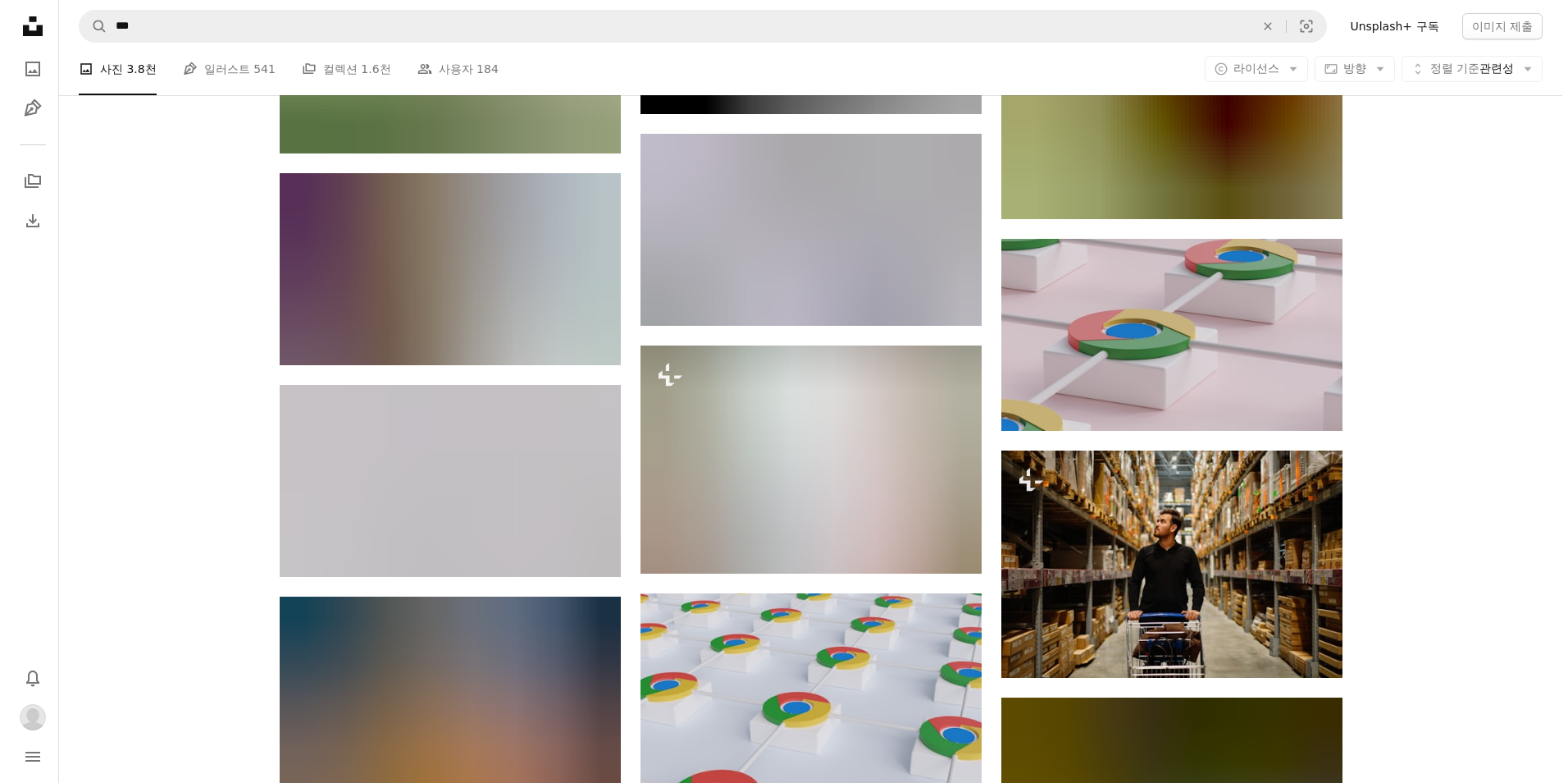
scroll to position [9956, 0]
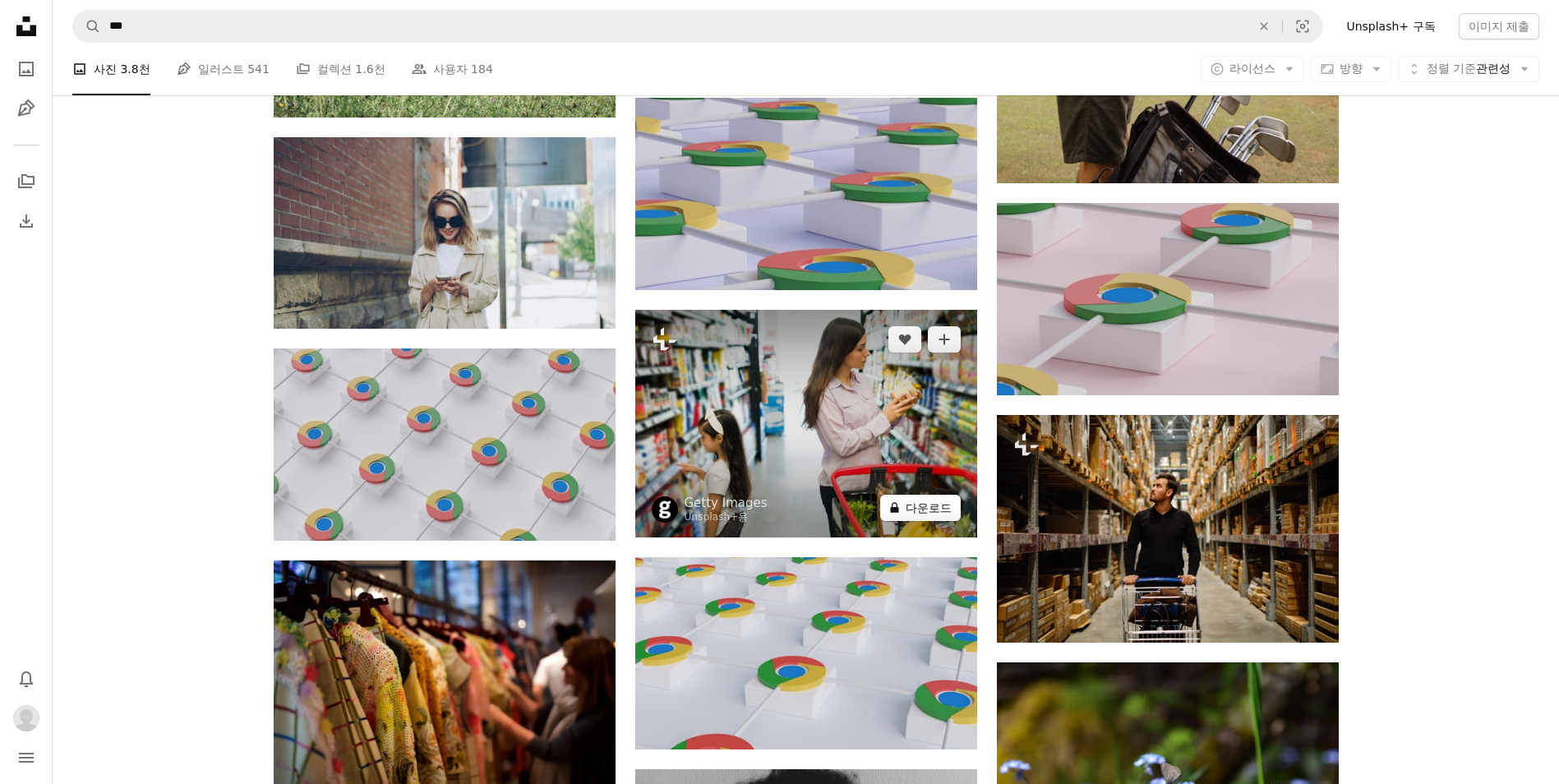
click at [935, 506] on button "A lock 다운로드" at bounding box center [920, 507] width 81 height 26
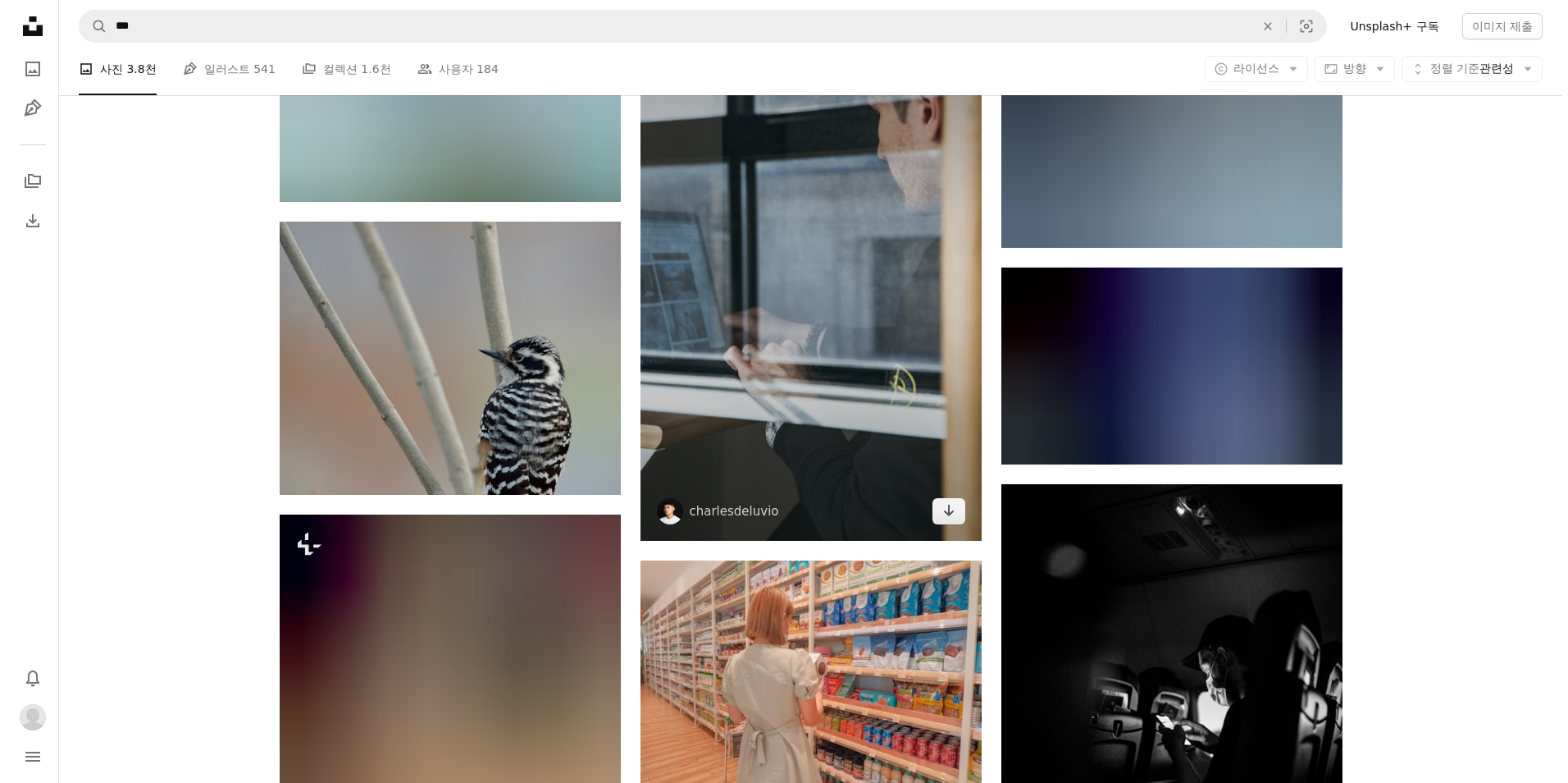
scroll to position [12445, 0]
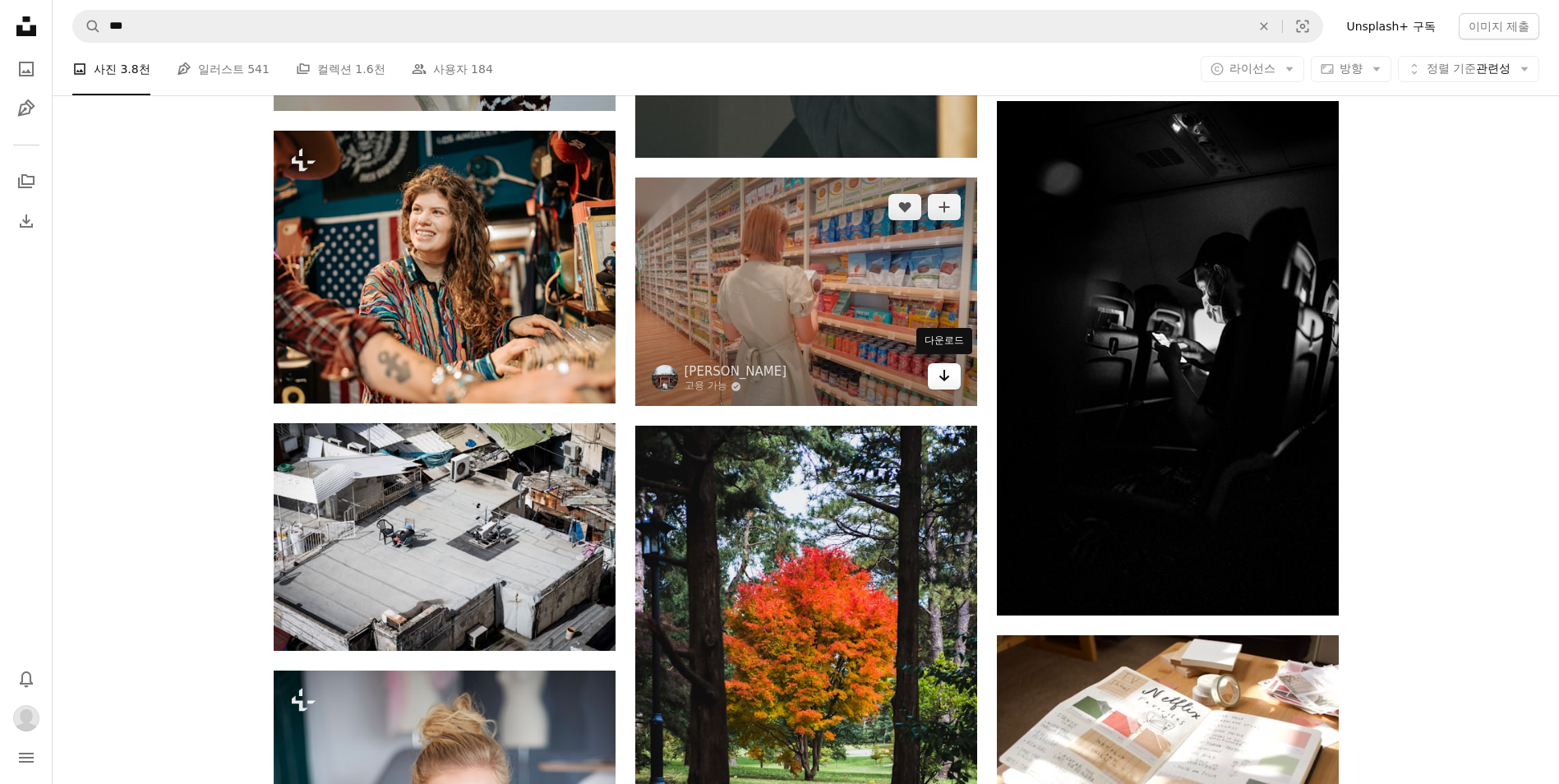
click at [953, 373] on link "Arrow pointing down" at bounding box center [944, 376] width 33 height 26
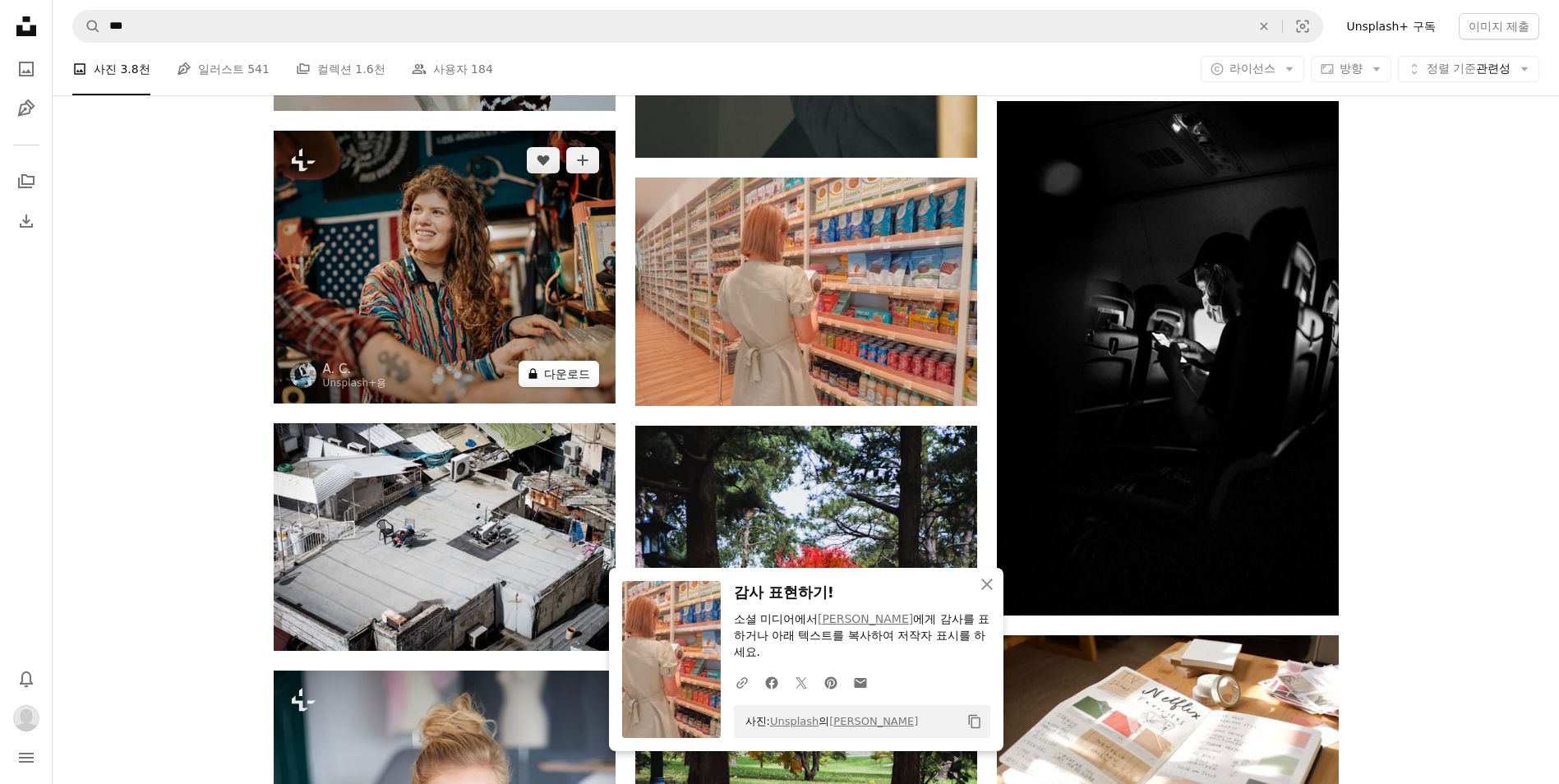
click at [556, 375] on button "A lock 다운로드" at bounding box center [559, 373] width 81 height 26
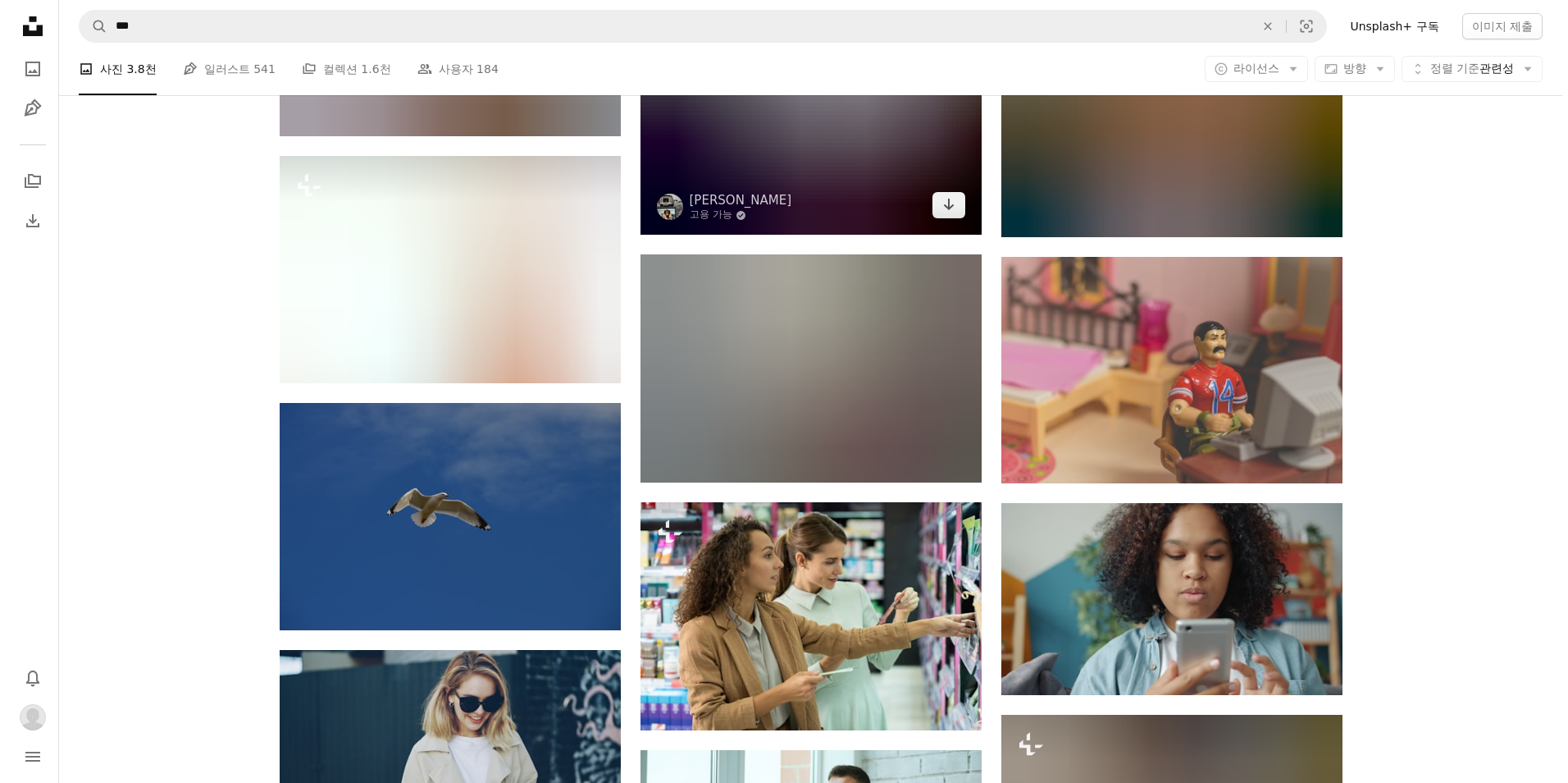
scroll to position [14934, 0]
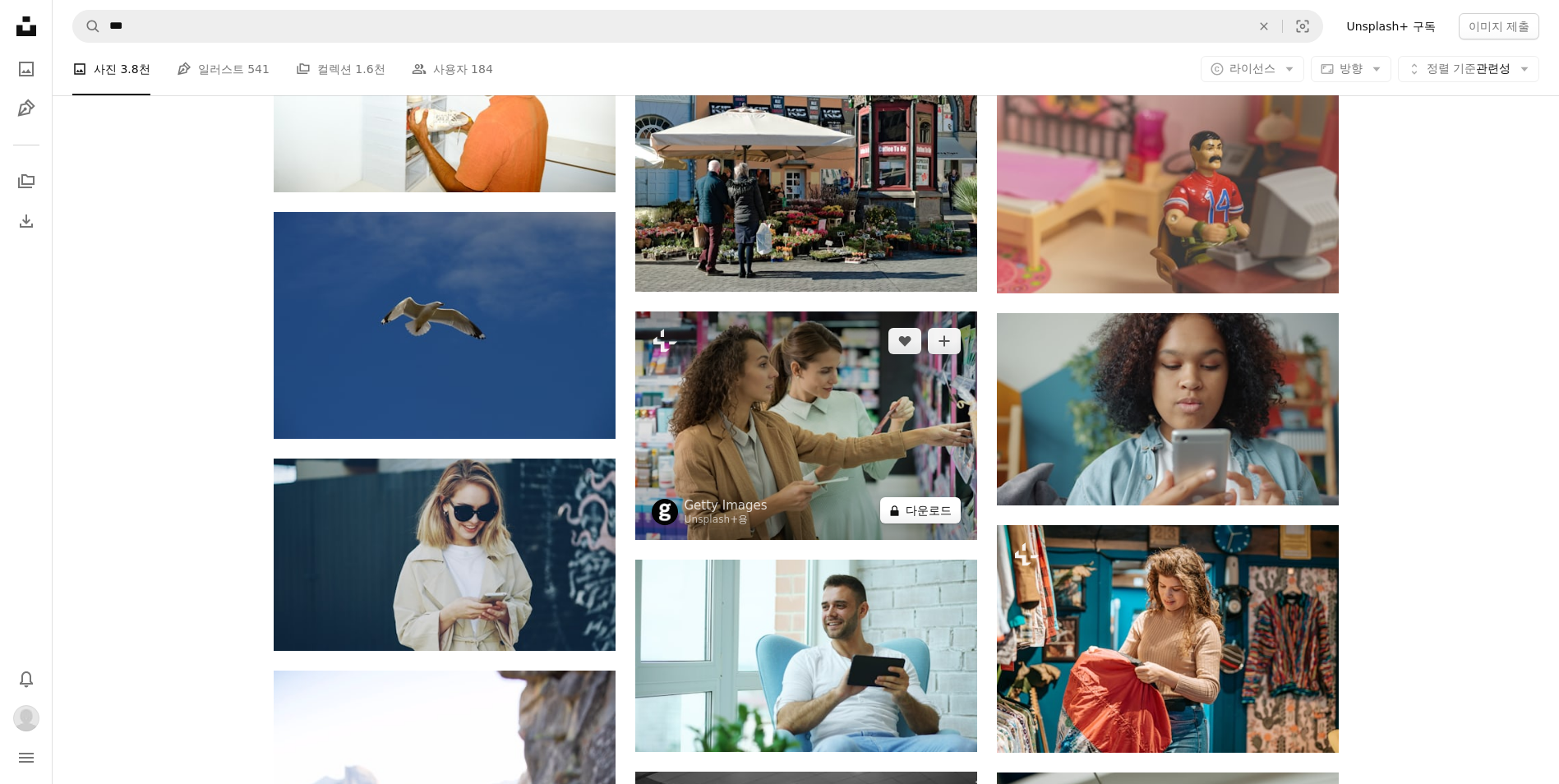
click at [909, 508] on button "A lock 다운로드" at bounding box center [920, 510] width 81 height 26
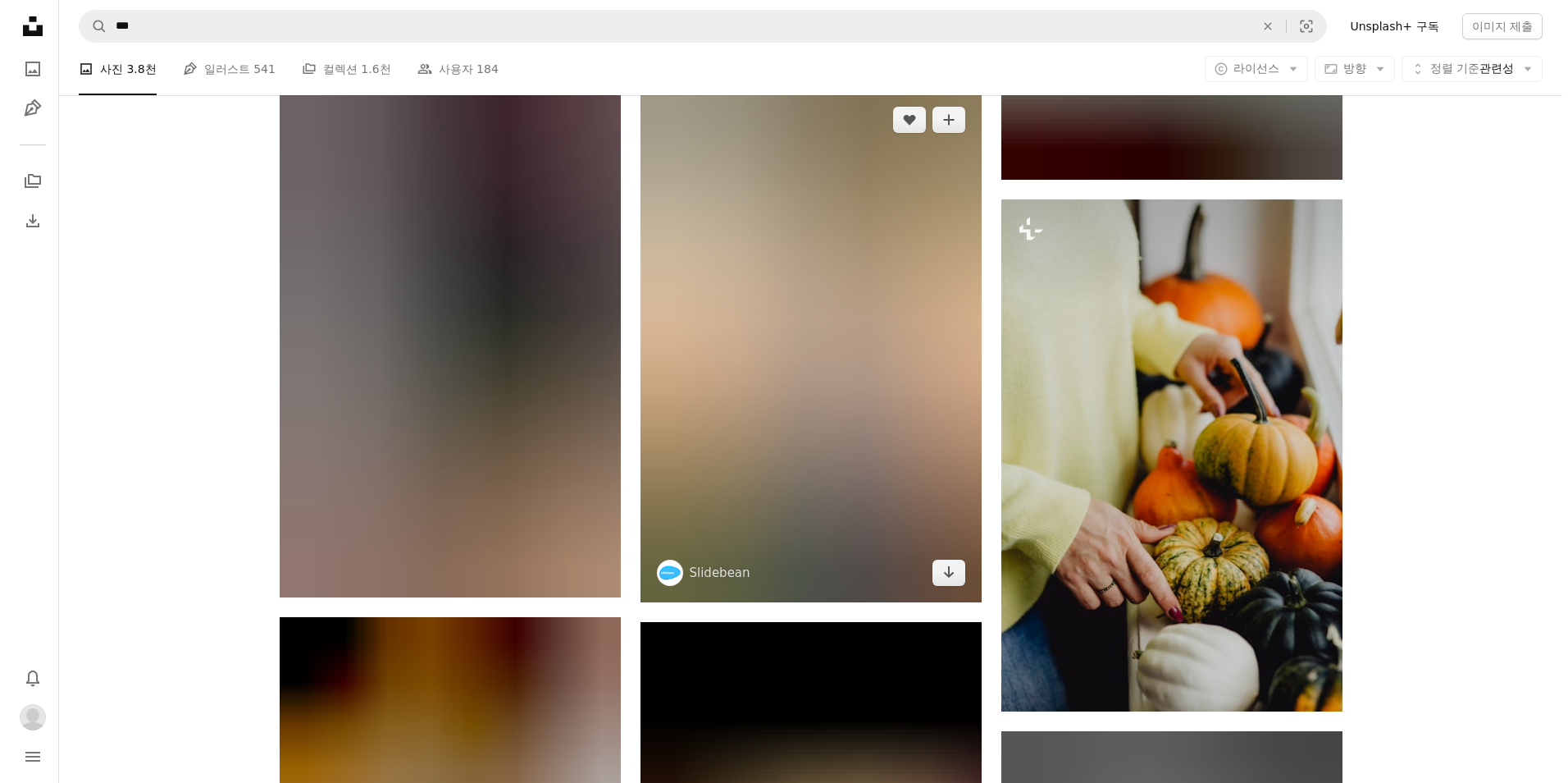
scroll to position [17041, 0]
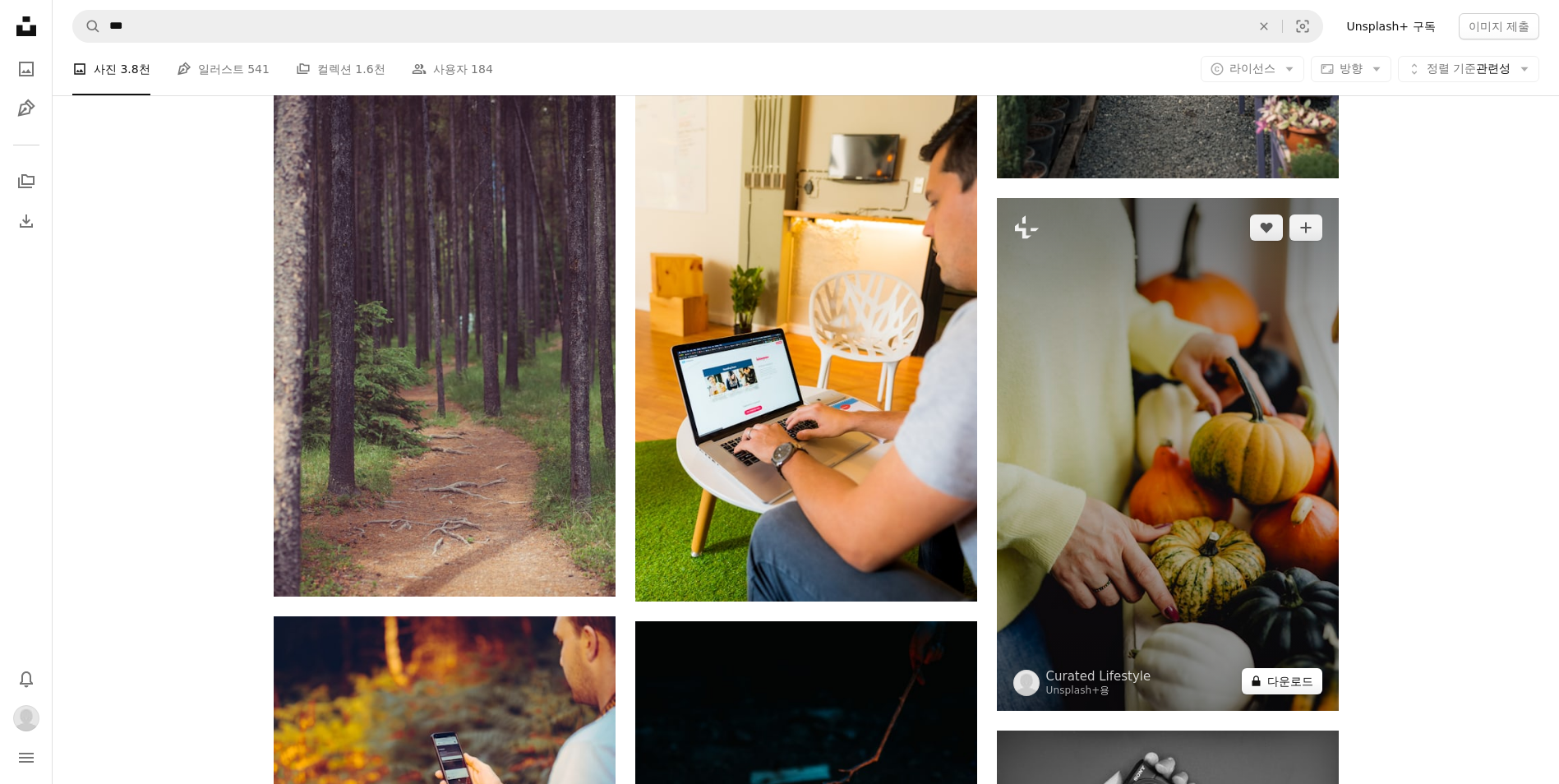
drag, startPoint x: 1283, startPoint y: 683, endPoint x: 1269, endPoint y: 683, distance: 14.0
click at [1283, 683] on button "A lock 다운로드" at bounding box center [1282, 680] width 81 height 26
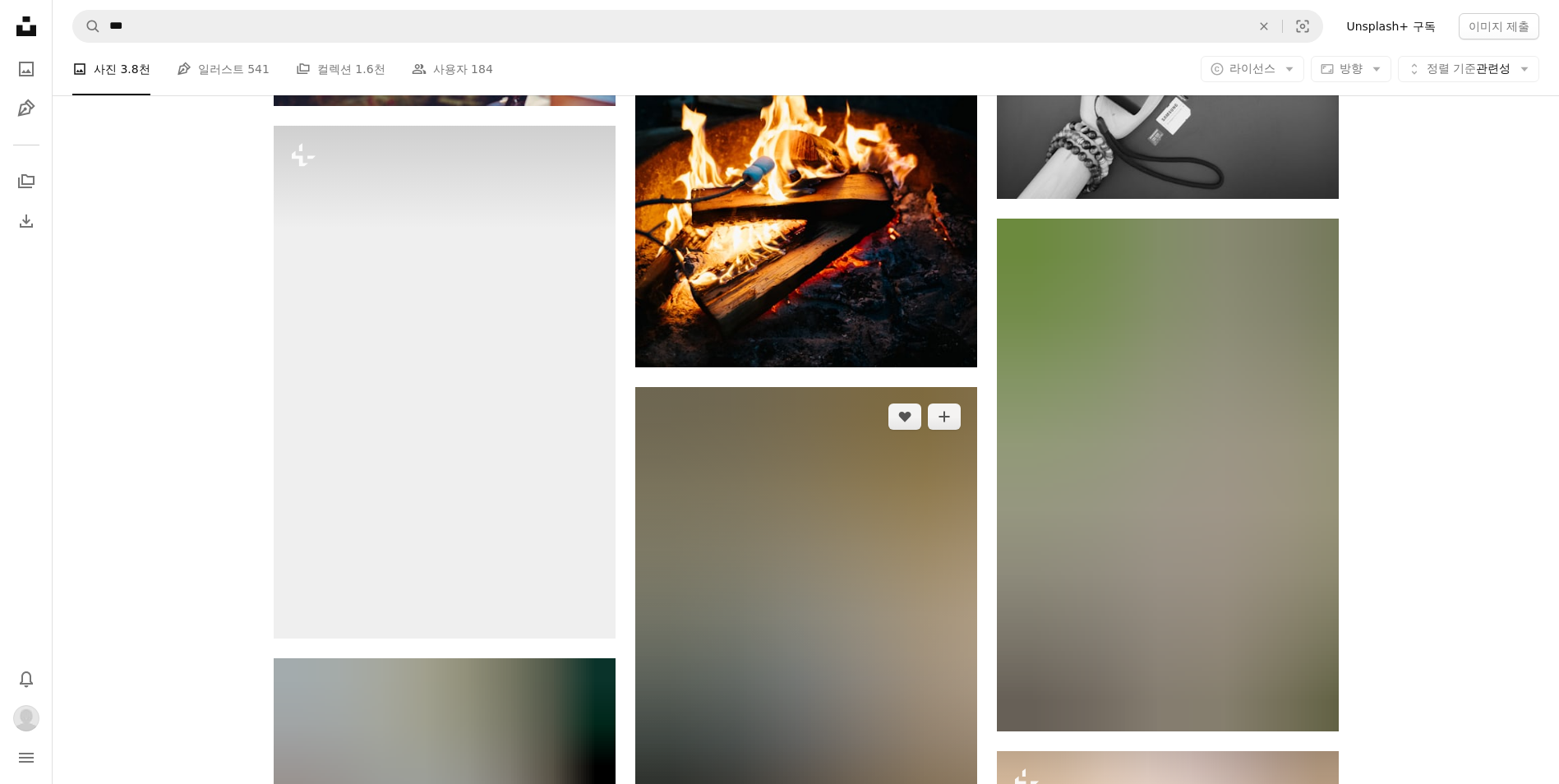
scroll to position [18213, 0]
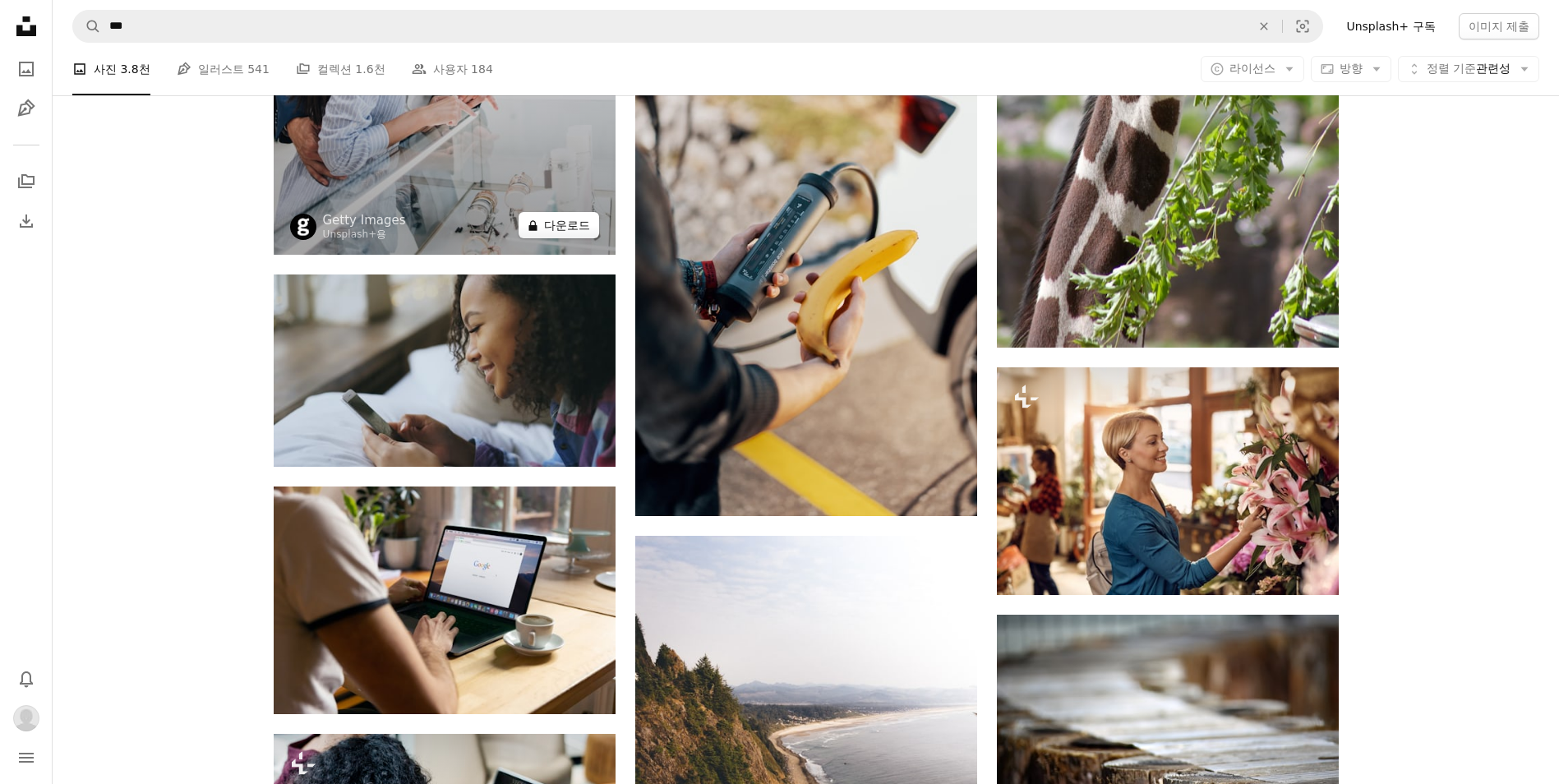
click at [569, 233] on button "A lock 다운로드" at bounding box center [559, 224] width 81 height 26
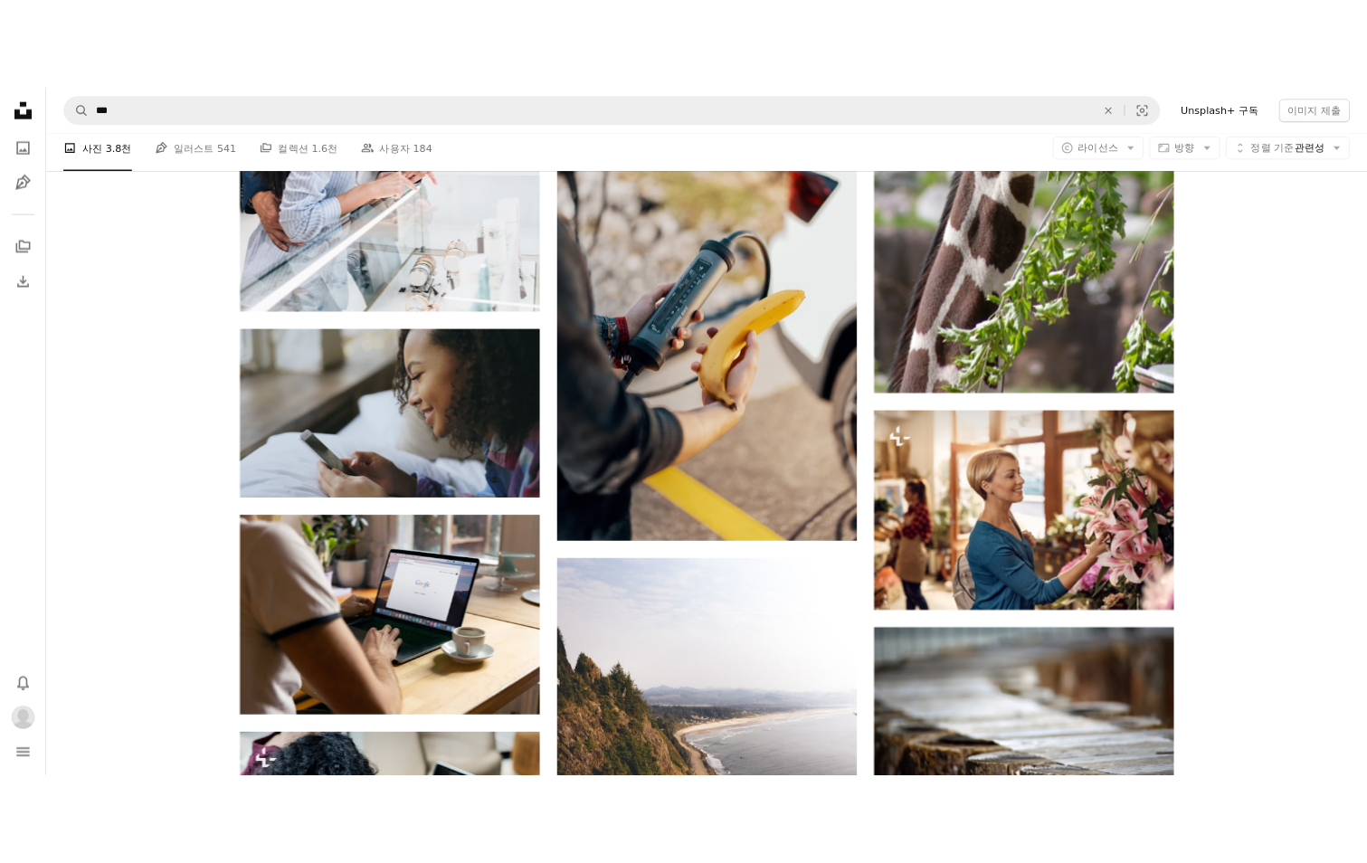
scroll to position [20021, 0]
